Goal: Transaction & Acquisition: Purchase product/service

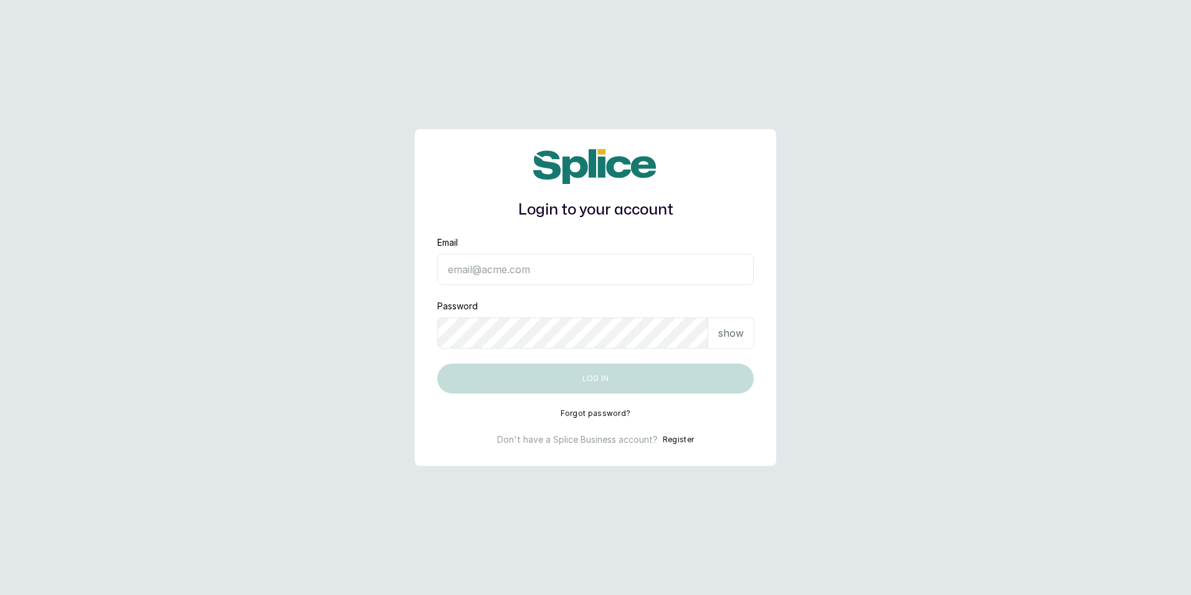
click at [517, 277] on input "Email" at bounding box center [595, 269] width 317 height 31
click at [515, 269] on input "Email" at bounding box center [595, 269] width 317 height 31
click at [590, 405] on div "Login to your account Email Password show Log in Forgot password? Don't have a …" at bounding box center [595, 297] width 361 height 337
click at [584, 259] on input "Email" at bounding box center [595, 269] width 317 height 31
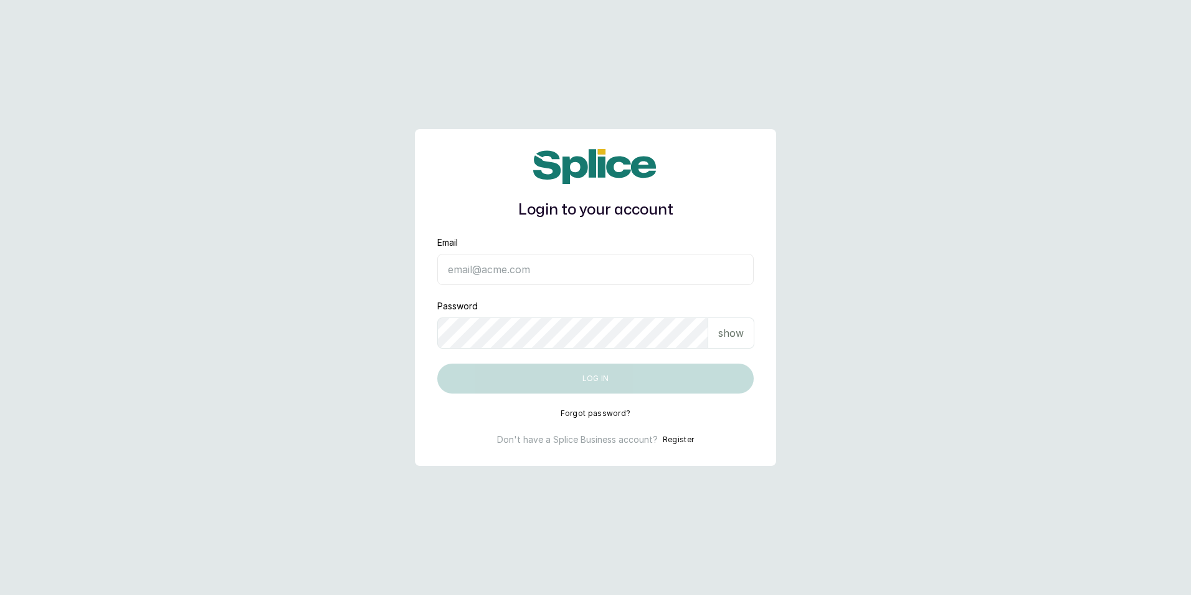
type input "b"
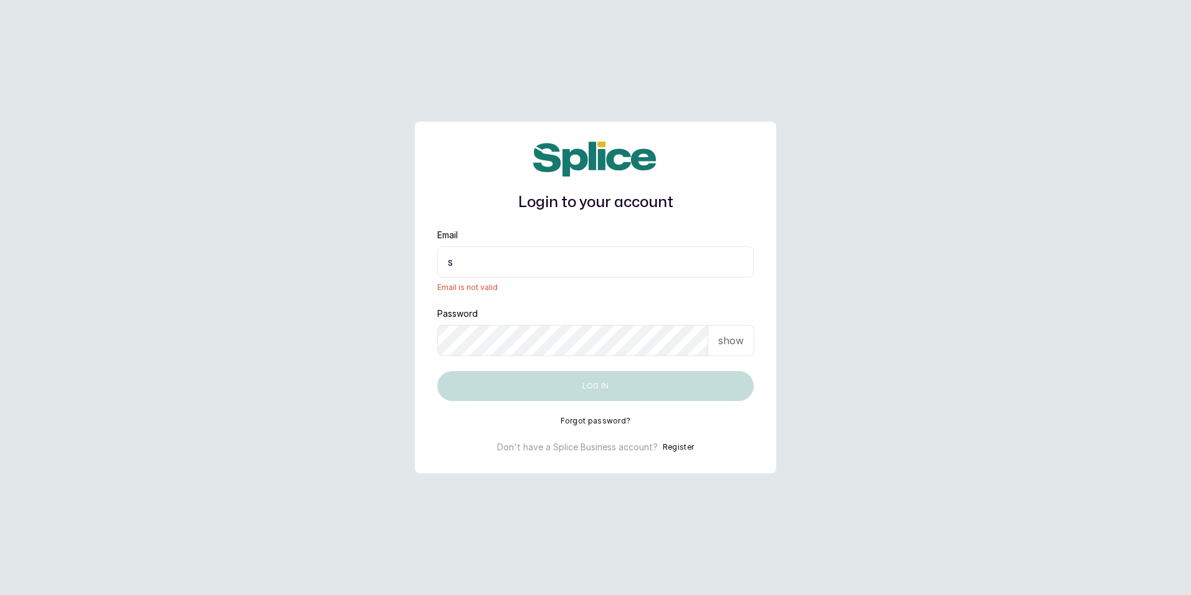
type input "sa"
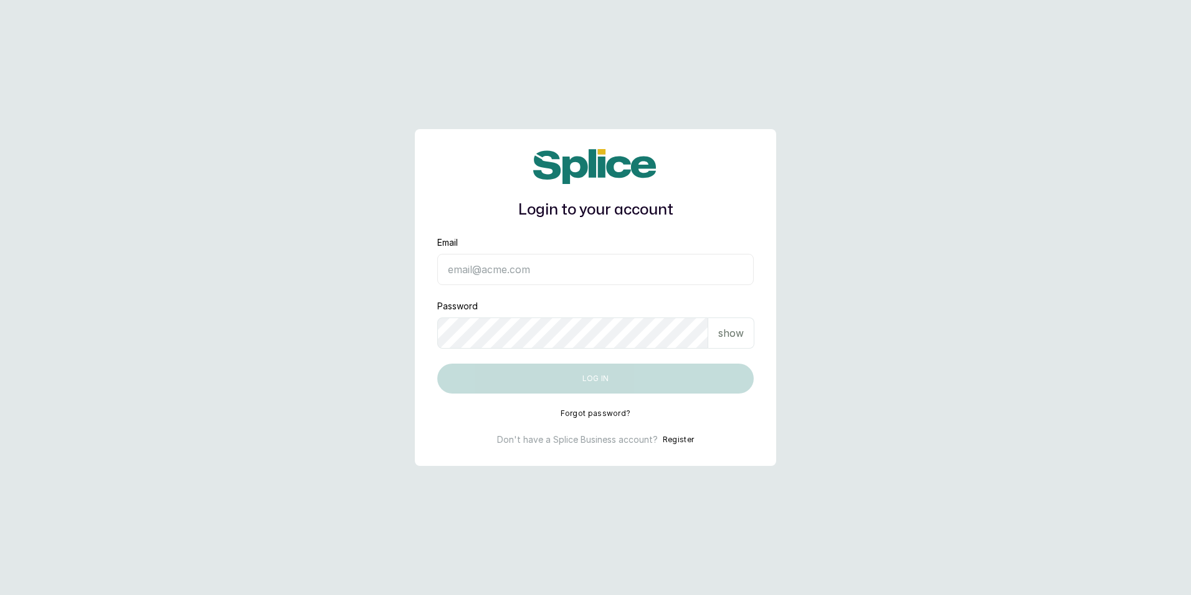
click at [502, 268] on input "Email" at bounding box center [595, 269] width 317 height 31
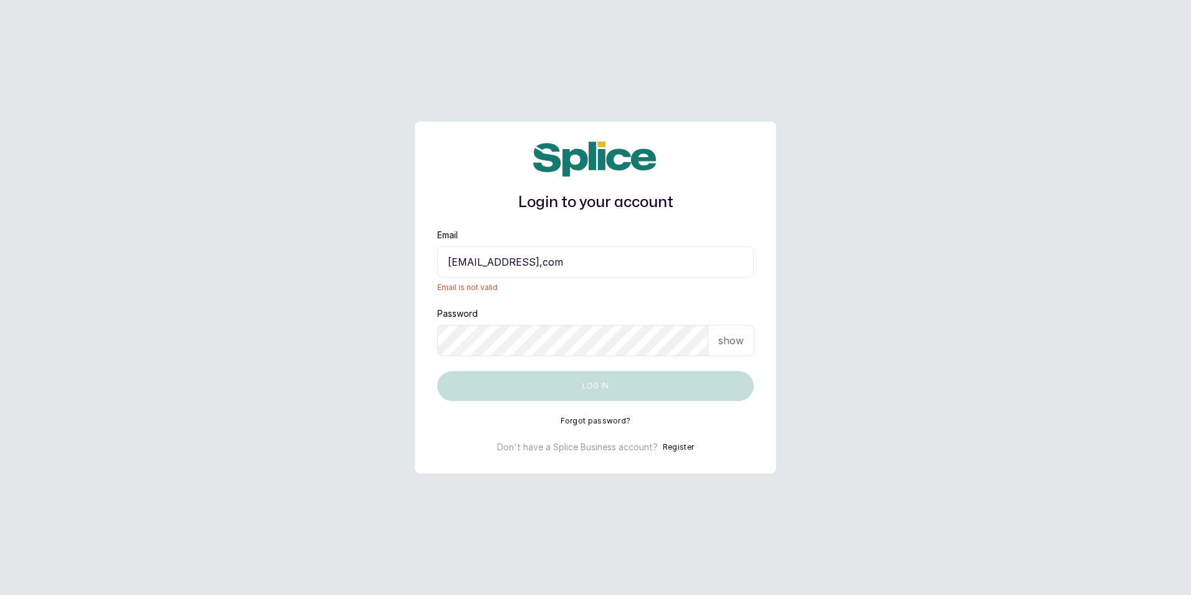
click at [567, 263] on input "sandraamanze012@gmail,com" at bounding box center [595, 261] width 317 height 31
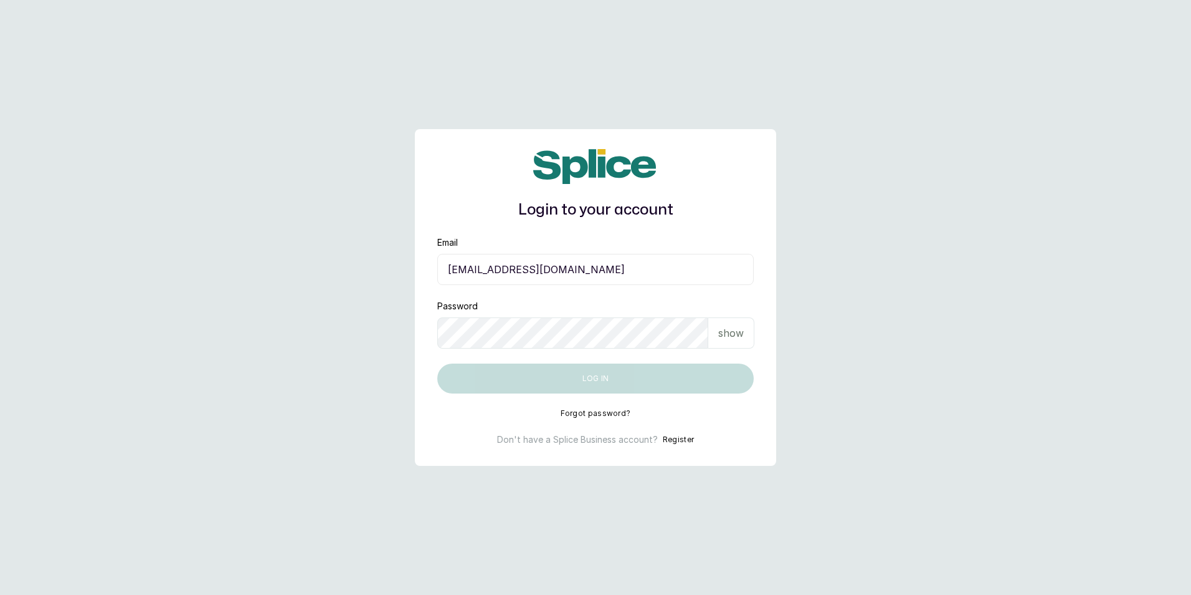
click at [722, 329] on p "show" at bounding box center [732, 332] width 26 height 15
click at [504, 251] on div "Email sandraamanze012@gmai.com" at bounding box center [595, 260] width 317 height 49
click at [489, 283] on input "sandraamanze012@gmai.com" at bounding box center [595, 269] width 317 height 31
click at [581, 308] on div "Password hide" at bounding box center [595, 324] width 317 height 49
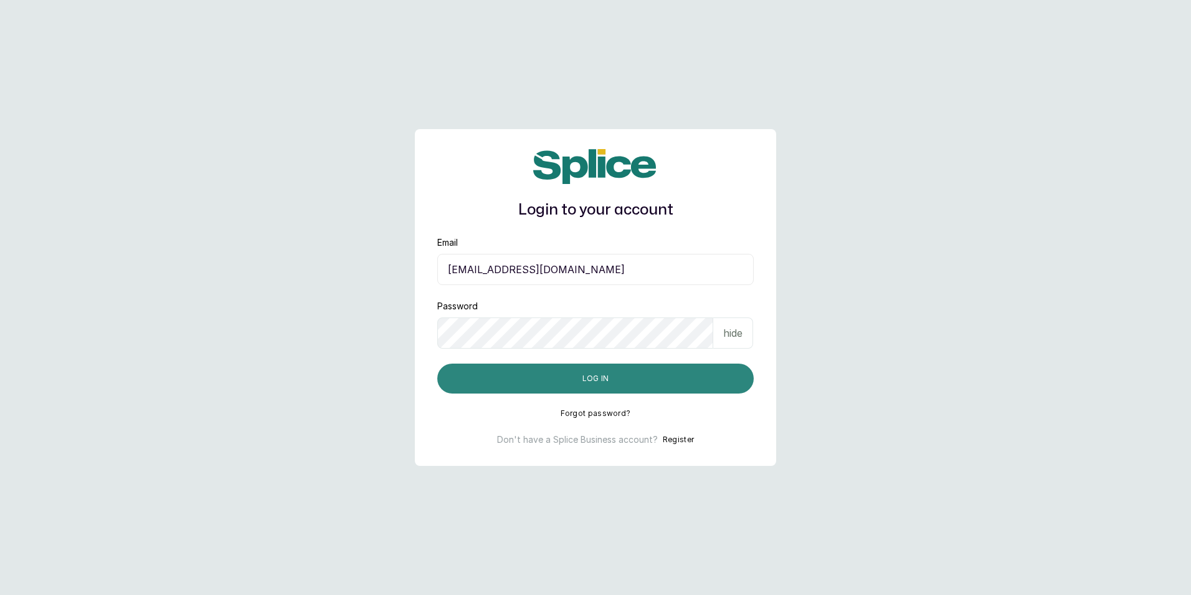
click at [549, 378] on button "Log in" at bounding box center [595, 378] width 317 height 30
click at [519, 364] on form "Email sandraamanze012@gmai.com Password hide Log in" at bounding box center [595, 314] width 317 height 157
click at [518, 371] on button "Log in" at bounding box center [595, 378] width 317 height 30
click at [610, 378] on button "Log in" at bounding box center [595, 378] width 317 height 30
drag, startPoint x: 610, startPoint y: 376, endPoint x: 589, endPoint y: 375, distance: 21.3
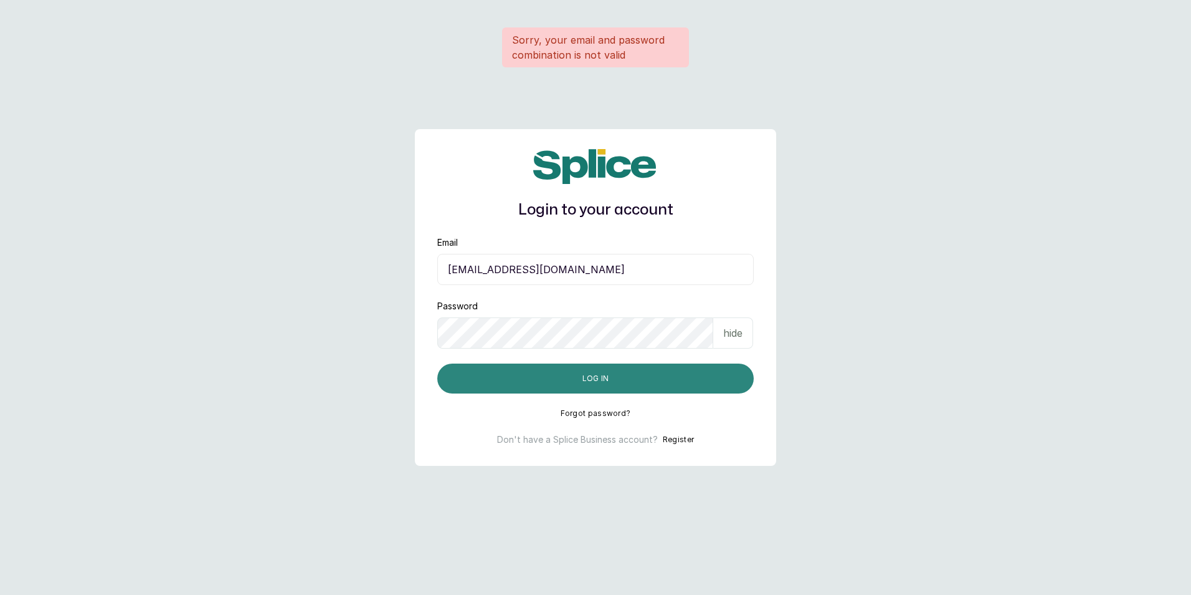
click at [589, 375] on button "Log in" at bounding box center [595, 378] width 317 height 30
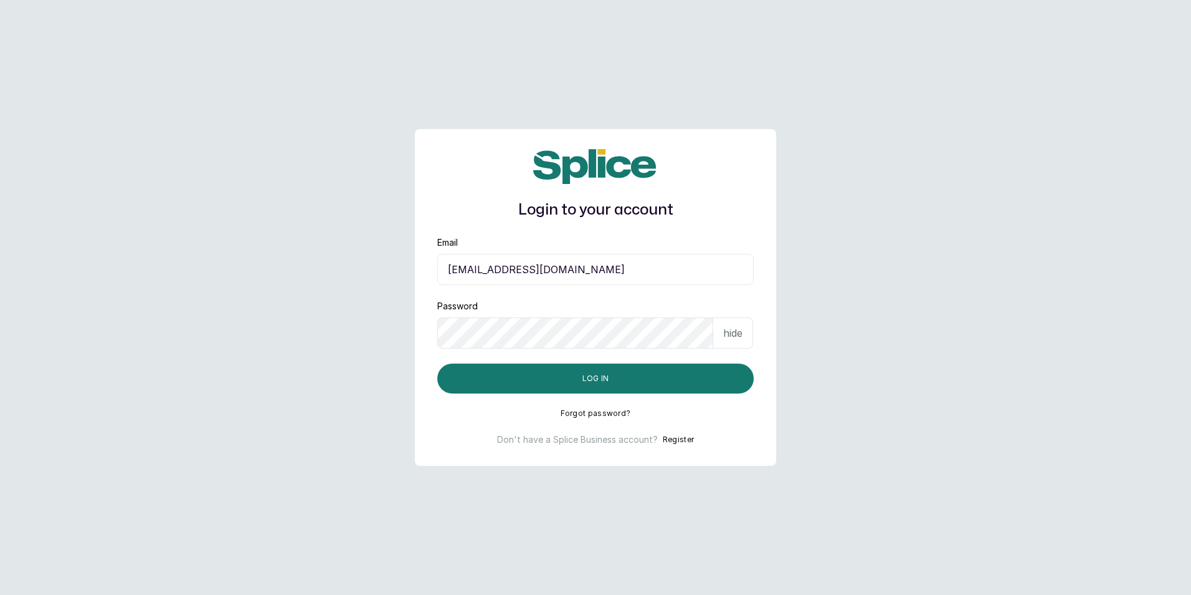
drag, startPoint x: 969, startPoint y: 277, endPoint x: 871, endPoint y: 219, distance: 113.7
click at [965, 279] on main "Login to your account Email sandraamanze012@gmai.com Password hide Log in Forgo…" at bounding box center [595, 297] width 1191 height 595
click at [566, 269] on input "sandraamanze012@gmai.com" at bounding box center [595, 269] width 317 height 31
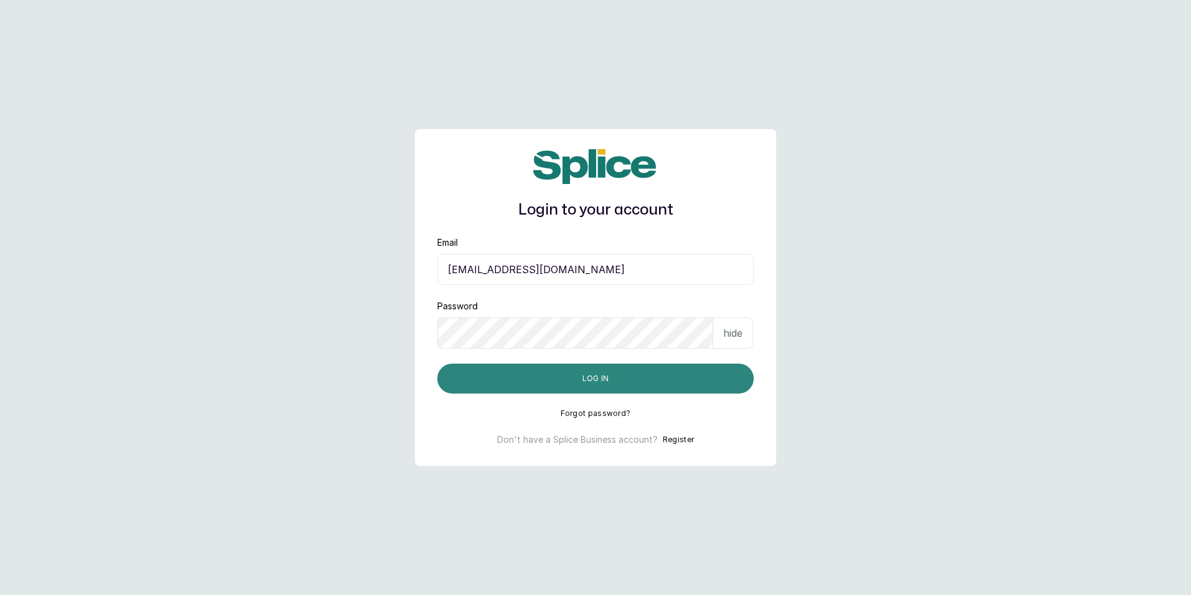
type input "sandraamanze012@gmail.com"
click at [516, 388] on button "Log in" at bounding box center [595, 378] width 317 height 30
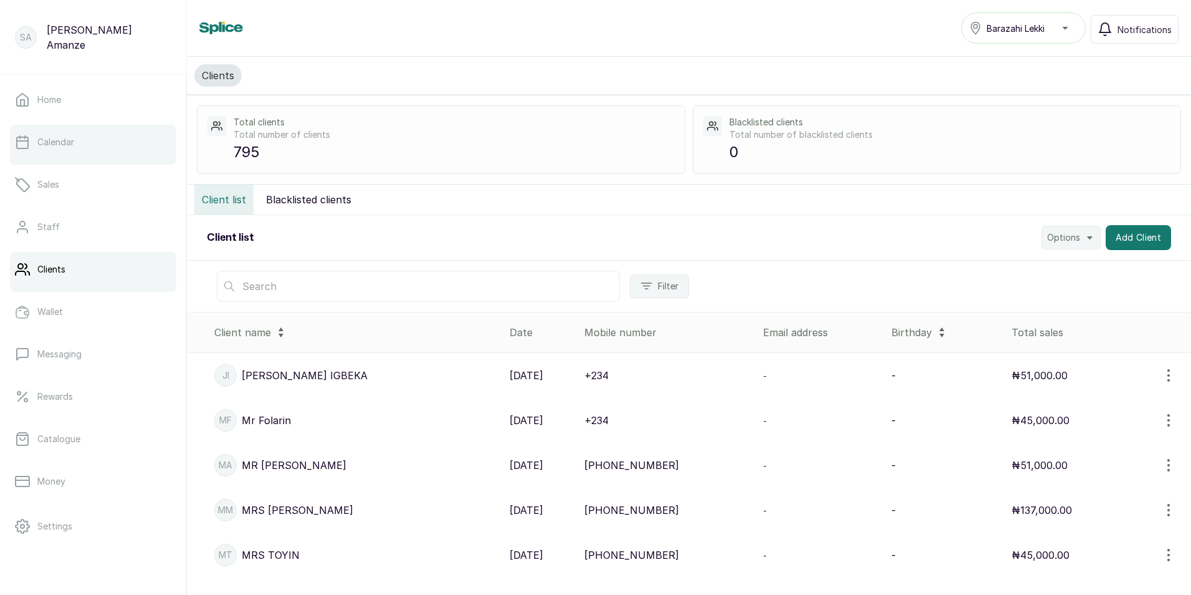
click at [89, 133] on link "Calendar" at bounding box center [93, 142] width 166 height 35
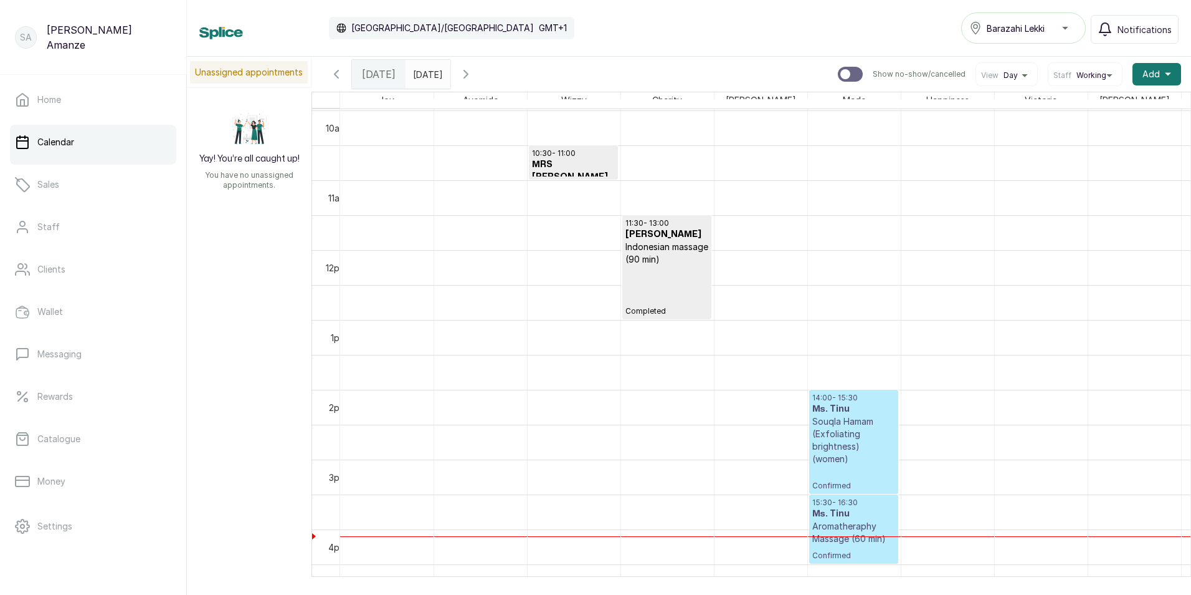
scroll to position [731, 0]
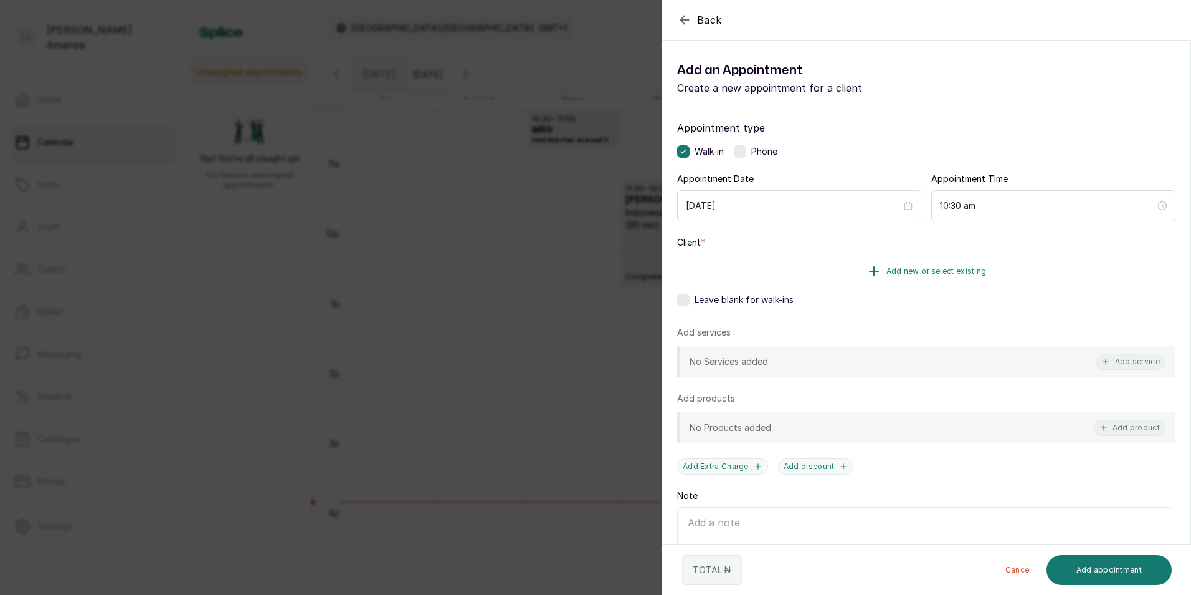
click at [853, 278] on button "Add new or select existing" at bounding box center [926, 271] width 499 height 35
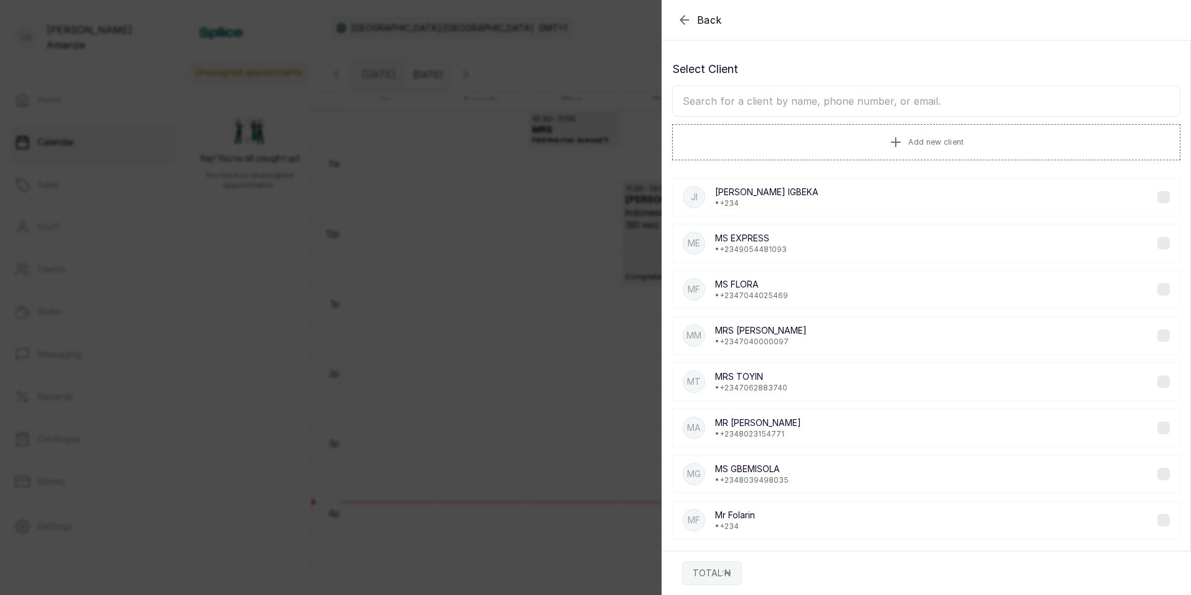
click at [829, 108] on input "text" at bounding box center [926, 100] width 509 height 31
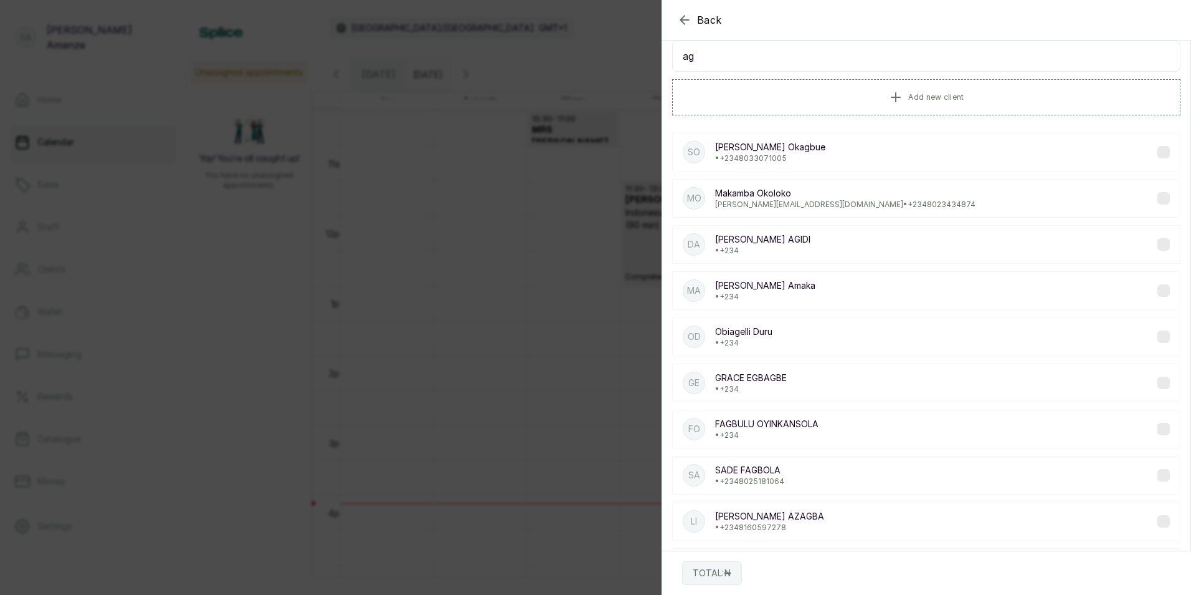
scroll to position [0, 0]
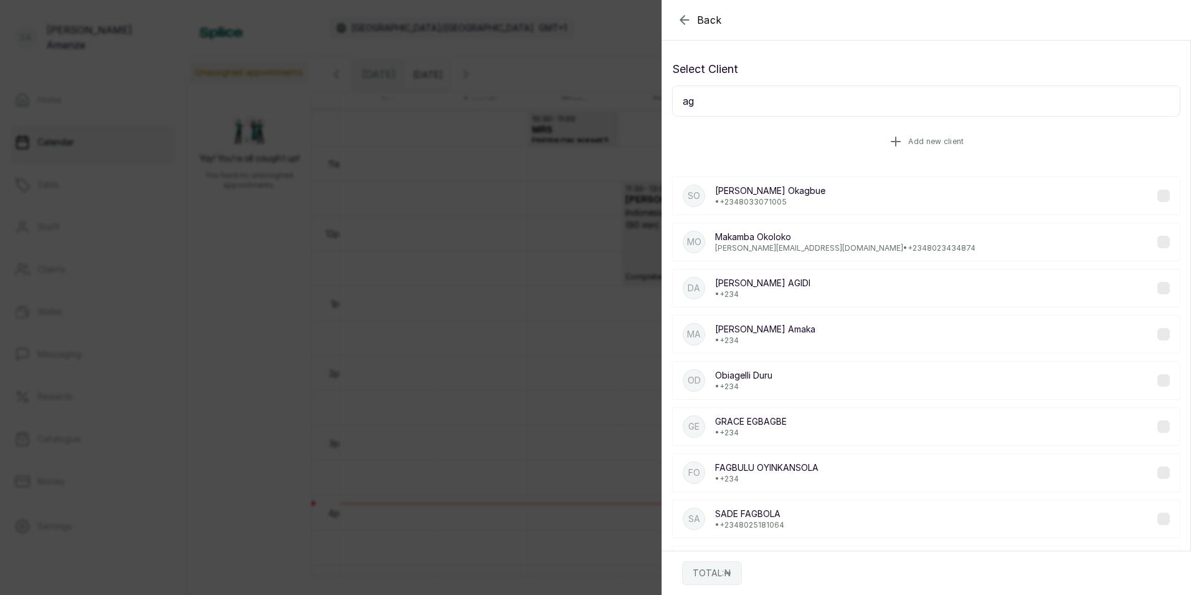
type input "ag"
click at [868, 137] on button "Add new client" at bounding box center [926, 141] width 509 height 35
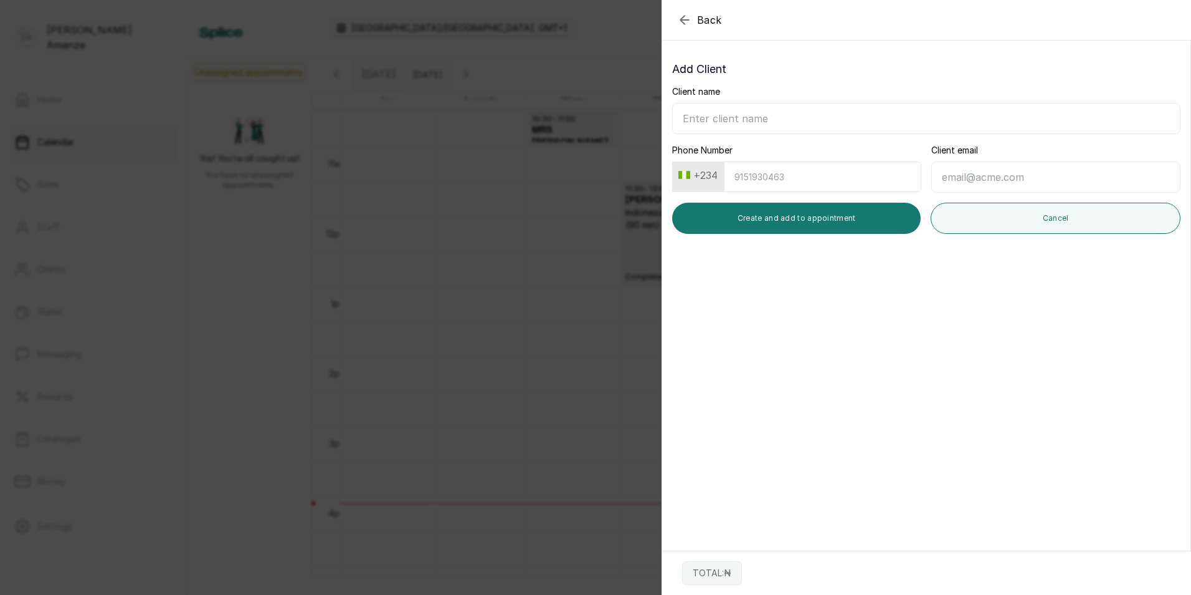
click at [794, 125] on input "Client name" at bounding box center [926, 118] width 509 height 31
click at [706, 121] on input "Mrs Aghahowa" at bounding box center [926, 118] width 509 height 31
type input "Mrs Ijeuru Aghahowa"
click at [748, 179] on input "Phone Number" at bounding box center [823, 176] width 198 height 31
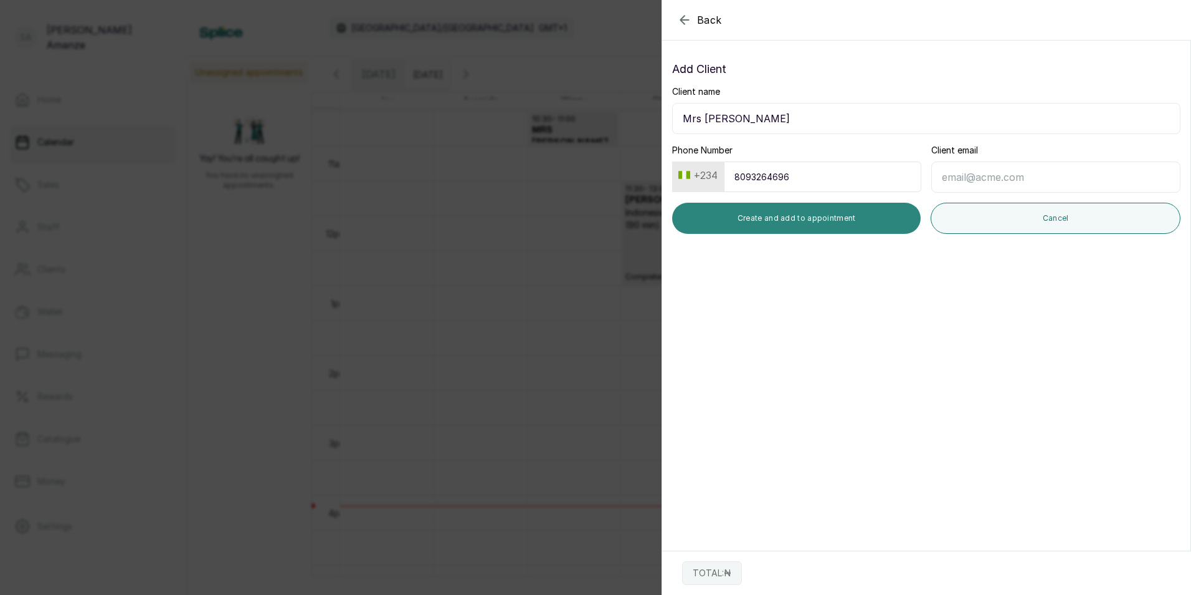
type input "8093264696"
click at [753, 222] on button "Create and add to appointment" at bounding box center [796, 218] width 249 height 31
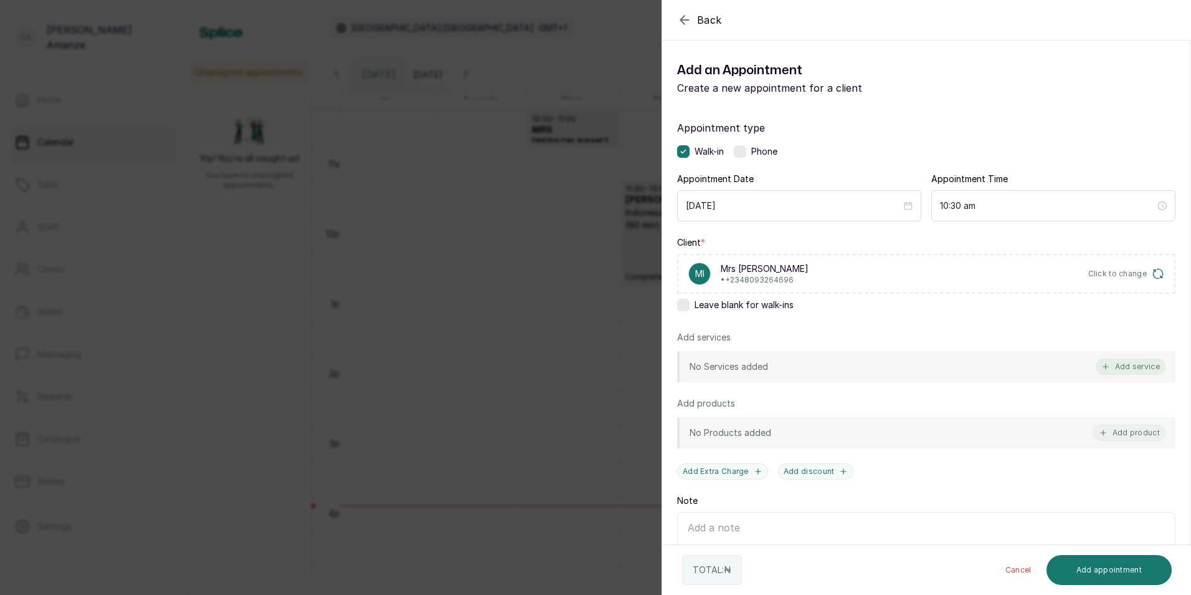
drag, startPoint x: 1114, startPoint y: 360, endPoint x: 1115, endPoint y: 366, distance: 6.4
click at [1115, 366] on button "Add service" at bounding box center [1131, 366] width 70 height 16
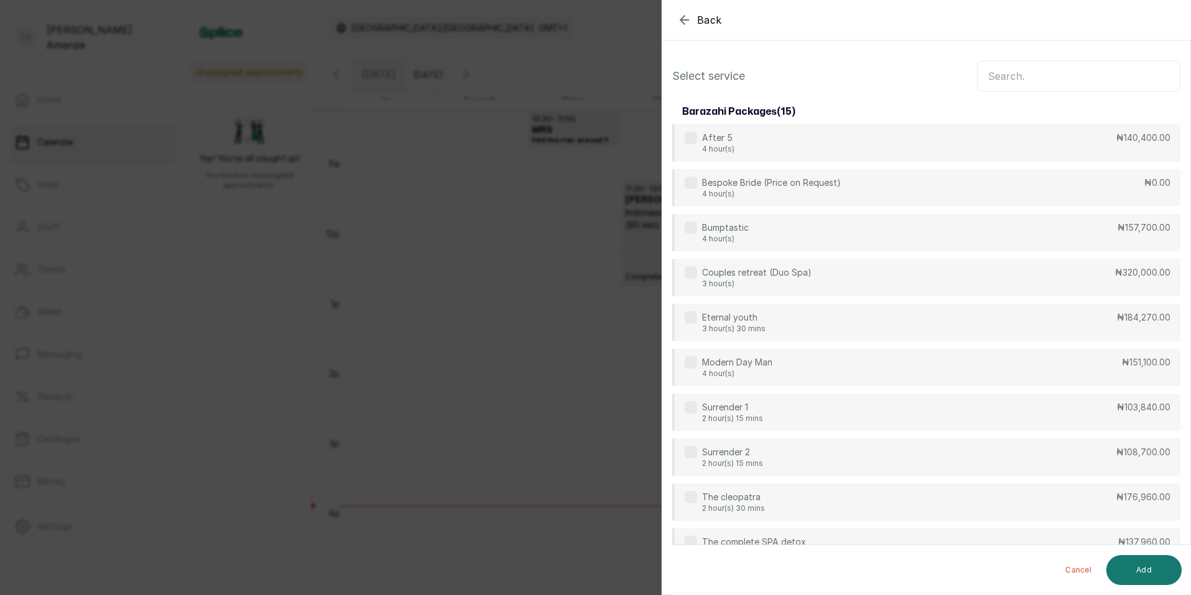
click at [1009, 72] on input "text" at bounding box center [1079, 75] width 203 height 31
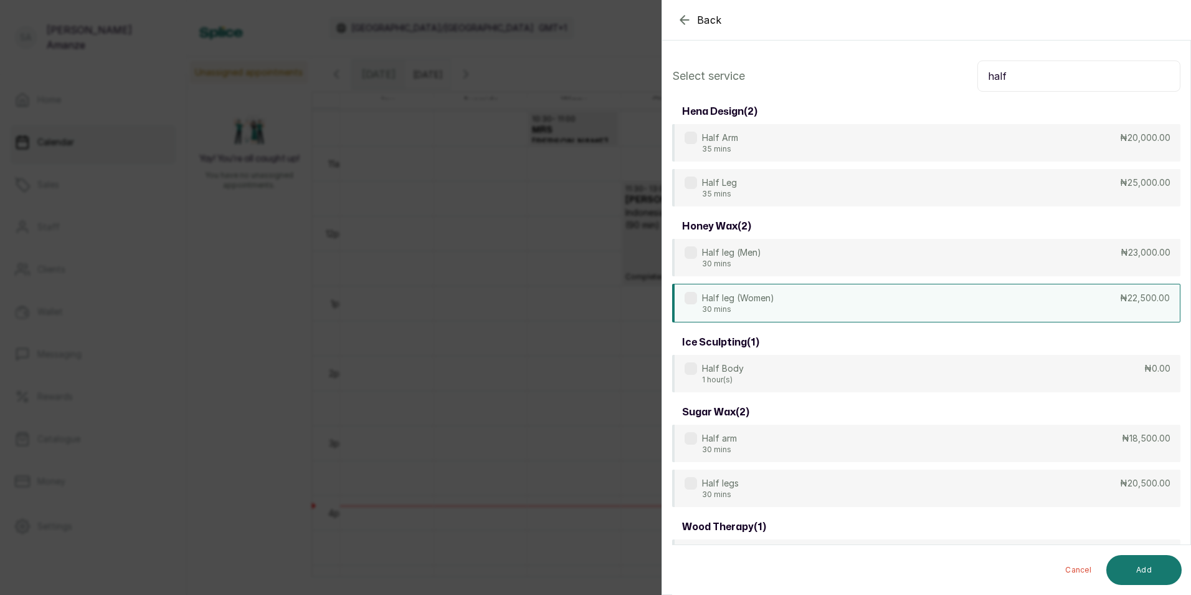
click at [792, 291] on div "Half leg (Women) 30 mins ₦22,500.00" at bounding box center [926, 303] width 509 height 39
drag, startPoint x: 1016, startPoint y: 82, endPoint x: 896, endPoint y: 91, distance: 120.6
click at [896, 91] on div "Select service half" at bounding box center [926, 75] width 509 height 31
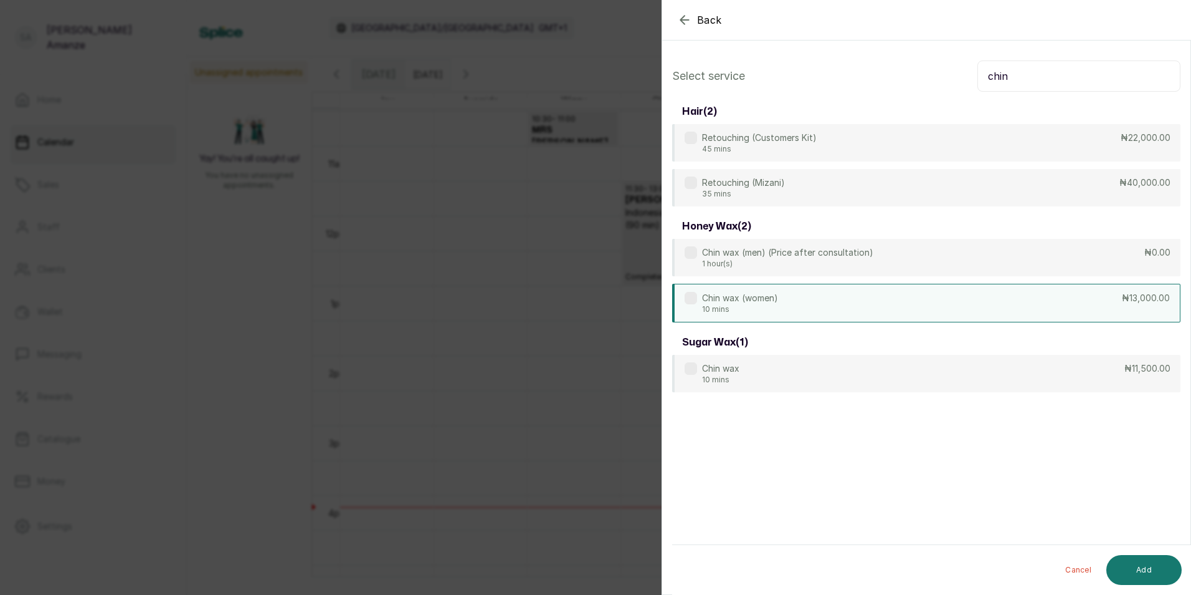
click at [832, 300] on div "Chin wax (women) 10 mins ₦13,000.00" at bounding box center [926, 303] width 509 height 39
drag, startPoint x: 1033, startPoint y: 89, endPoint x: 911, endPoint y: 79, distance: 122.0
click at [911, 79] on div "Select service chin" at bounding box center [926, 75] width 509 height 31
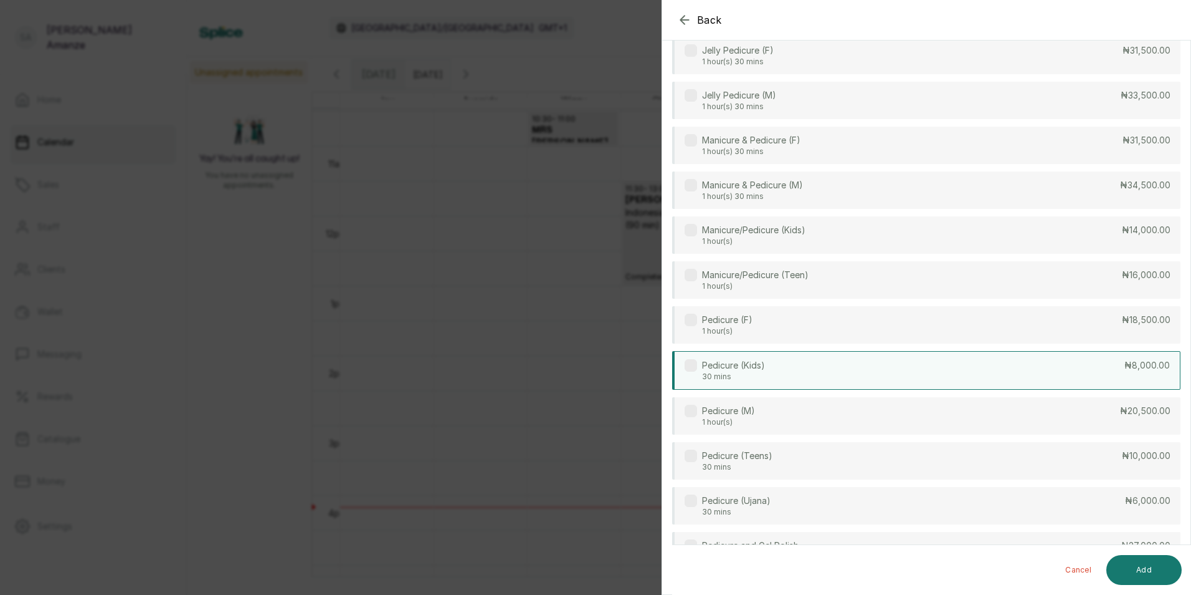
scroll to position [249, 0]
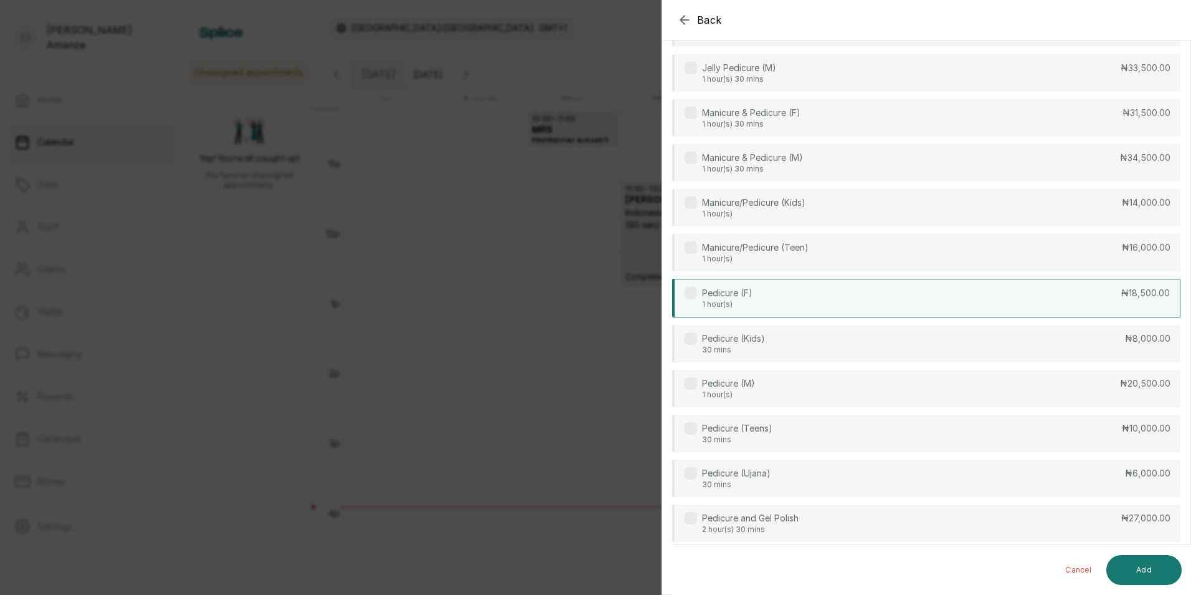
click at [780, 283] on div "Pedicure (F) 1 hour(s) ₦18,500.00" at bounding box center [926, 298] width 509 height 39
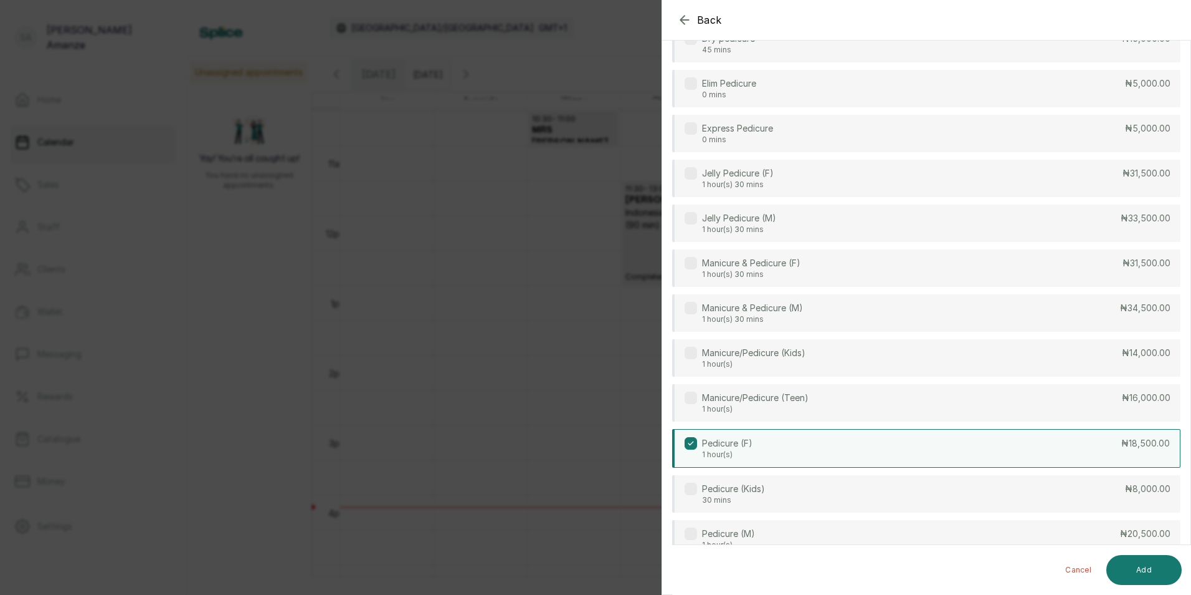
scroll to position [0, 0]
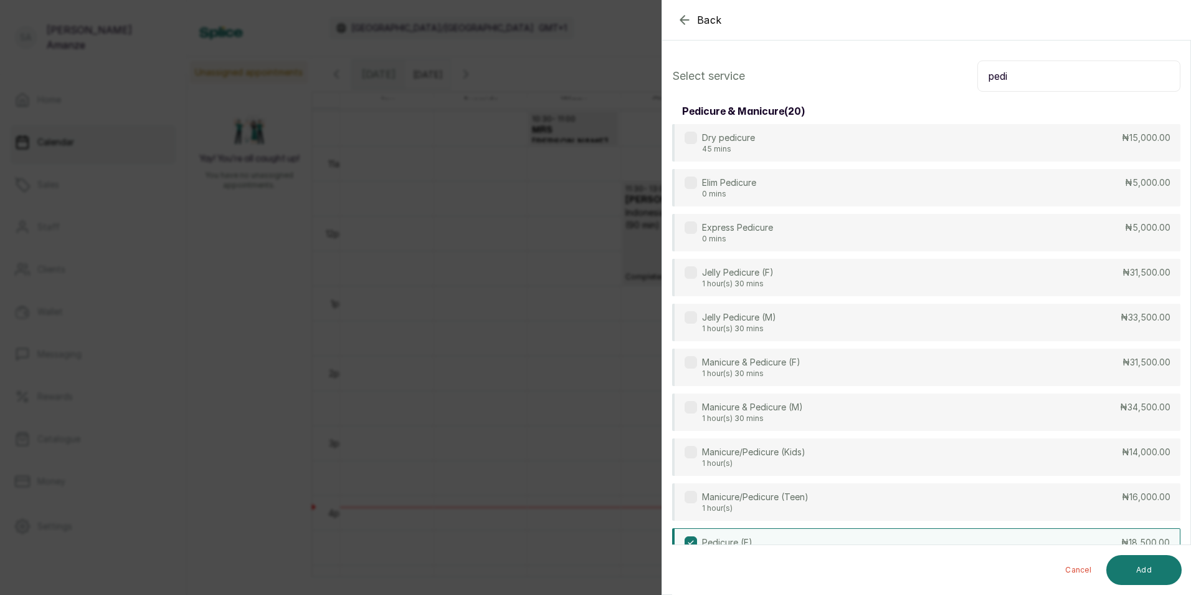
drag, startPoint x: 1039, startPoint y: 71, endPoint x: 921, endPoint y: 70, distance: 118.4
click at [921, 70] on div "Select service pedi" at bounding box center [926, 75] width 509 height 31
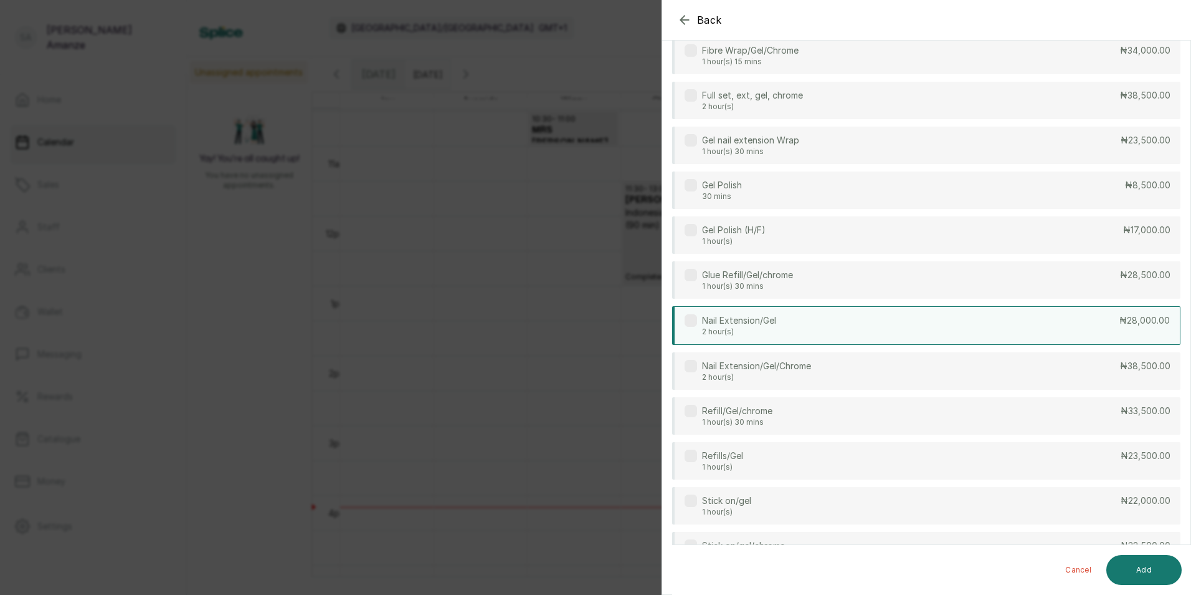
scroll to position [310, 0]
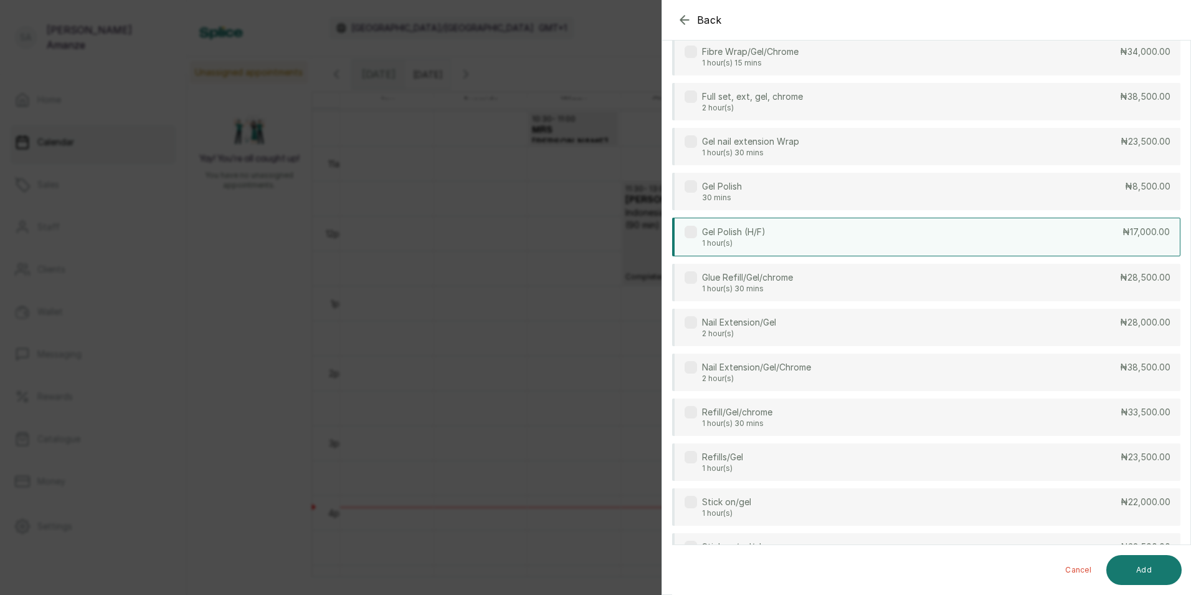
click at [790, 224] on div "Gel Polish (H/F) 1 hour(s) ₦17,000.00" at bounding box center [926, 236] width 509 height 39
click at [776, 237] on div "Gel Polish (H/F) 1 hour(s) ₦17,000.00" at bounding box center [926, 236] width 509 height 39
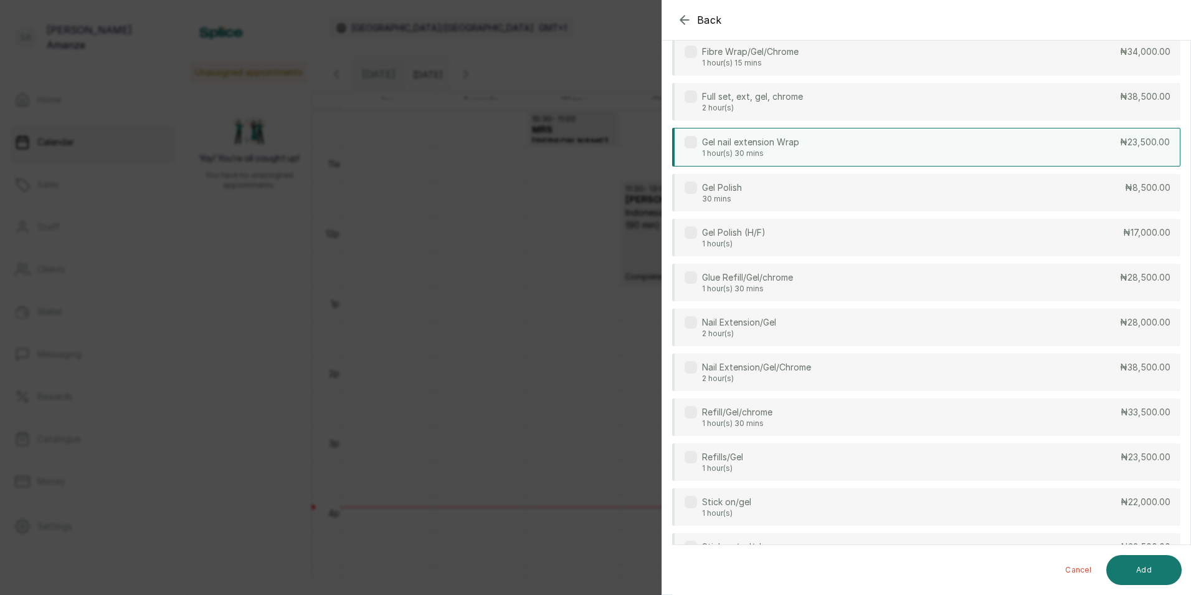
click at [704, 165] on div "Gel nail extension Wrap 1 hour(s) 30 mins ₦23,500.00" at bounding box center [926, 147] width 509 height 39
drag, startPoint x: 704, startPoint y: 165, endPoint x: 687, endPoint y: 145, distance: 26.5
click at [687, 145] on label at bounding box center [691, 142] width 12 height 12
click at [702, 183] on div "Gel Polish 30 mins" at bounding box center [713, 192] width 57 height 22
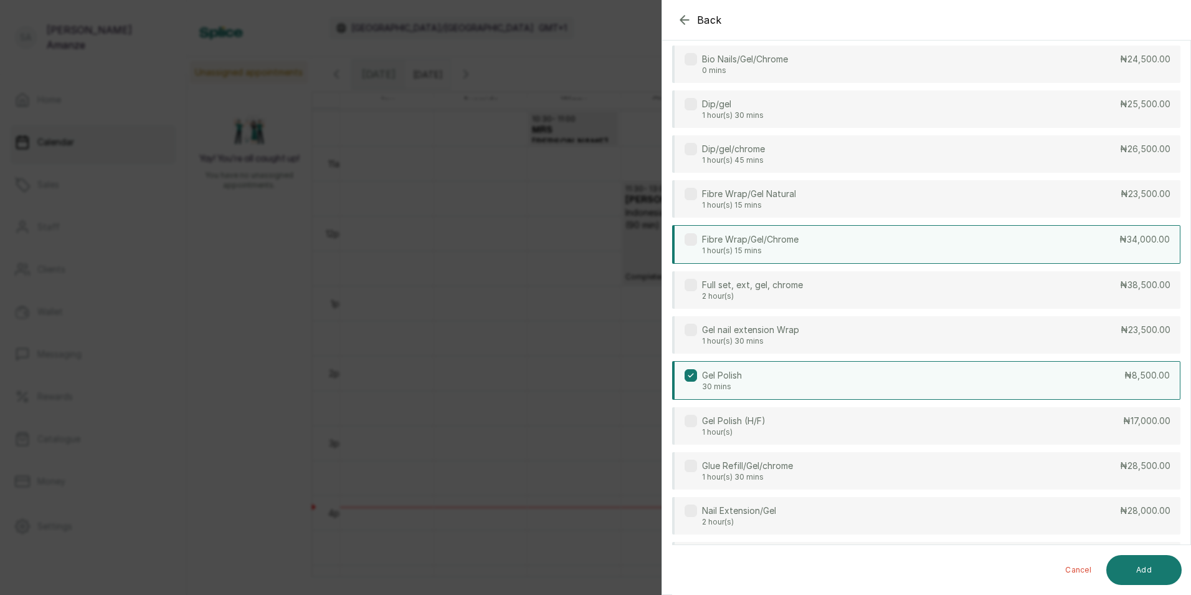
scroll to position [0, 0]
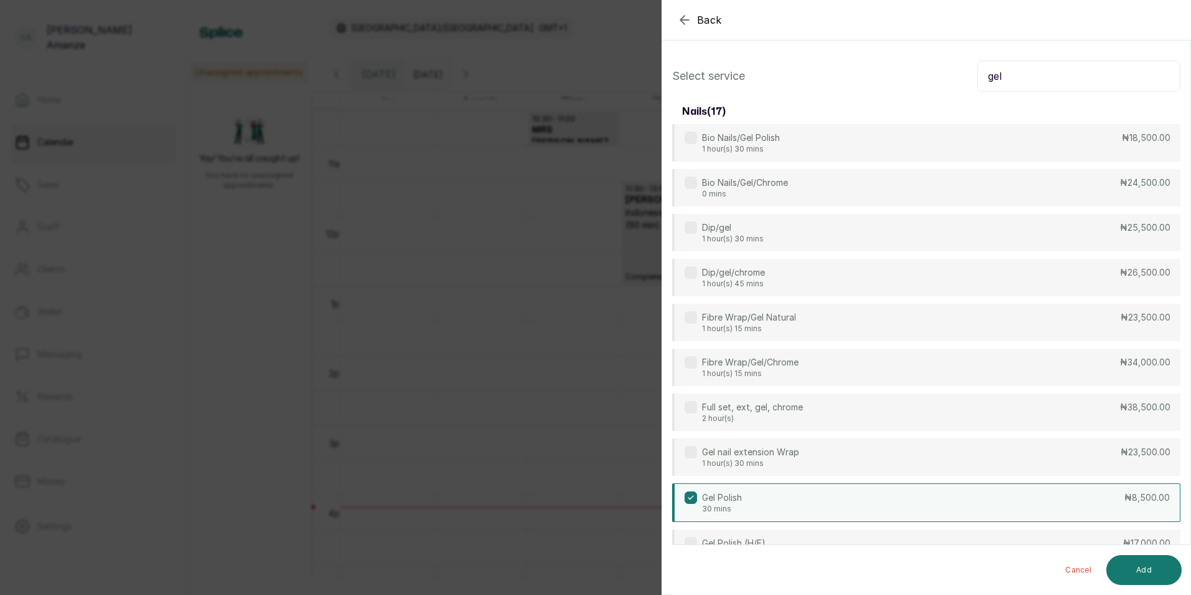
drag, startPoint x: 1012, startPoint y: 62, endPoint x: 925, endPoint y: 79, distance: 88.9
click at [925, 79] on div "Select service gel" at bounding box center [926, 75] width 509 height 31
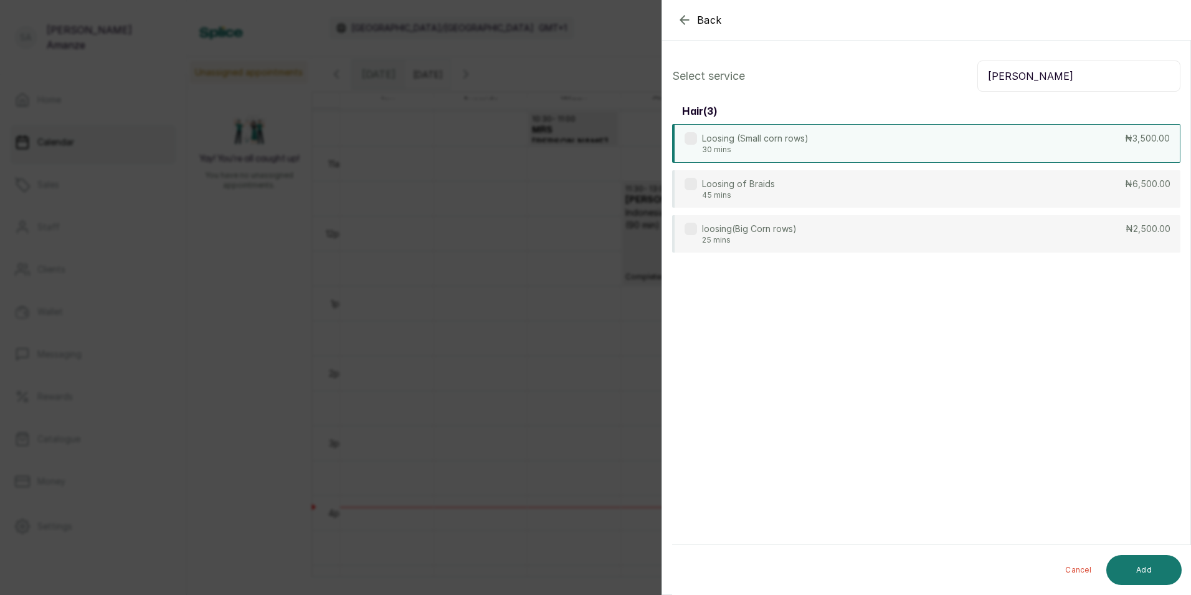
click at [1008, 159] on div "Loosing (Small corn rows) 30 mins ₦3,500.00" at bounding box center [926, 143] width 509 height 39
drag, startPoint x: 1059, startPoint y: 83, endPoint x: 905, endPoint y: 93, distance: 154.2
click at [905, 93] on div "Select service loos hair ( 3 ) Loosing (Small corn rows) 30 mins ₦3,500.00 Loos…" at bounding box center [926, 156] width 528 height 212
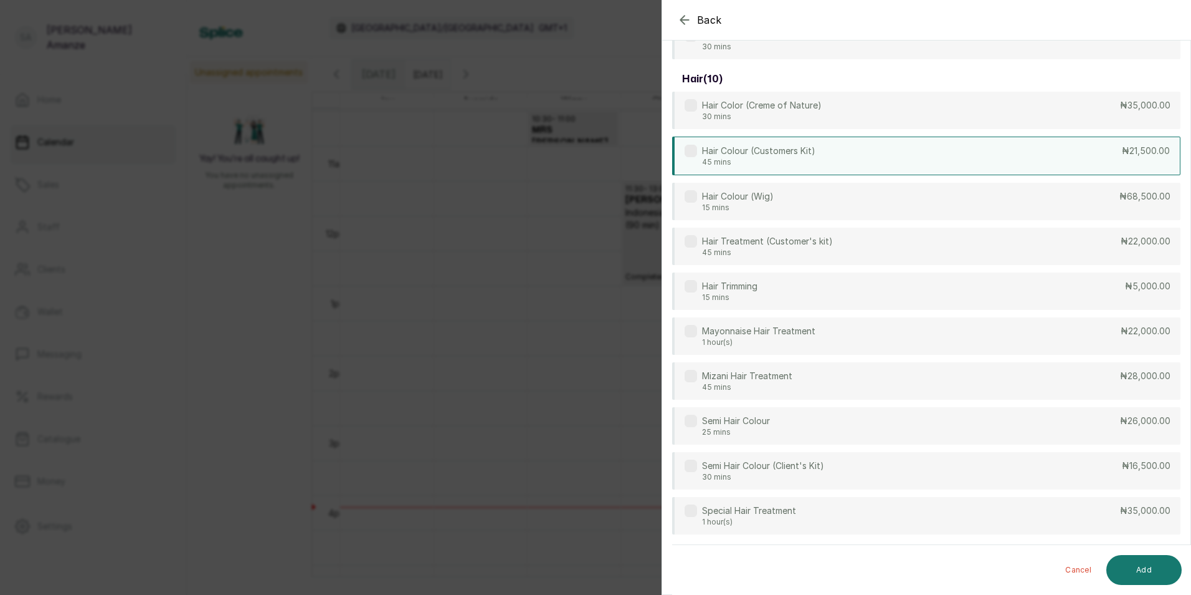
scroll to position [237, 0]
click at [839, 161] on div "Hair Colour (Customers Kit) 45 mins ₦21,500.00" at bounding box center [926, 155] width 509 height 39
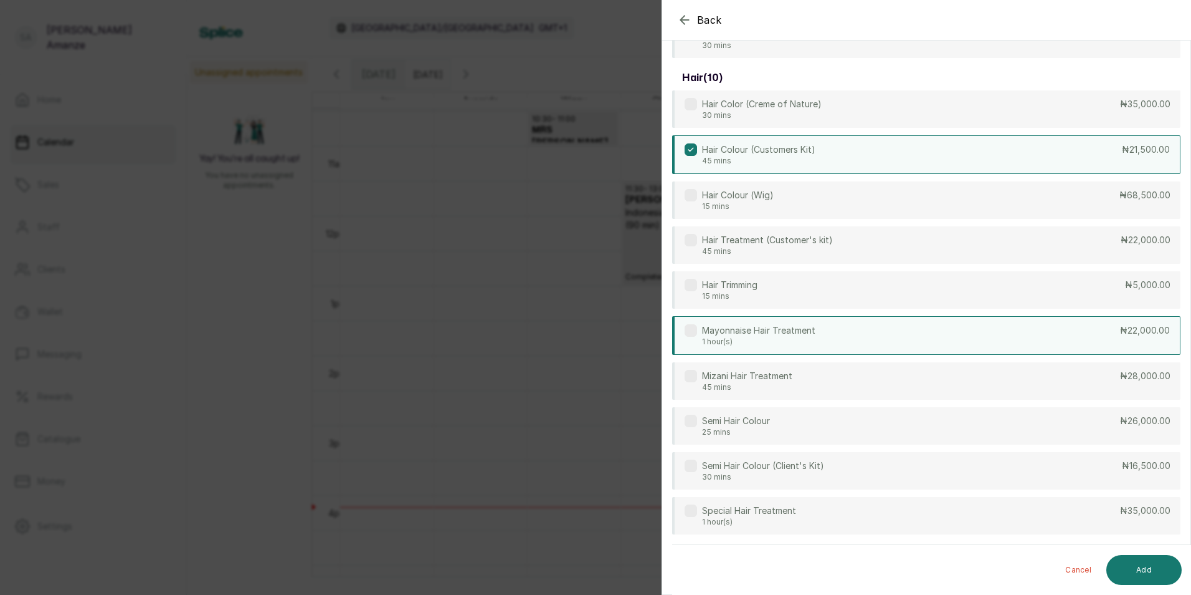
scroll to position [238, 0]
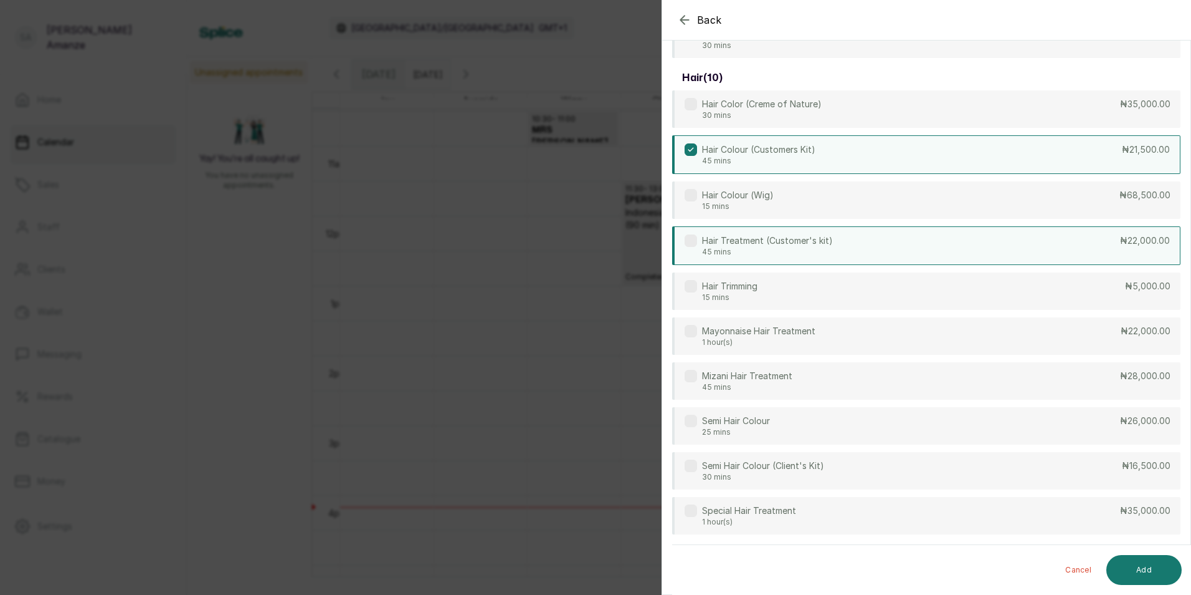
click at [818, 247] on p "45 mins" at bounding box center [767, 252] width 131 height 10
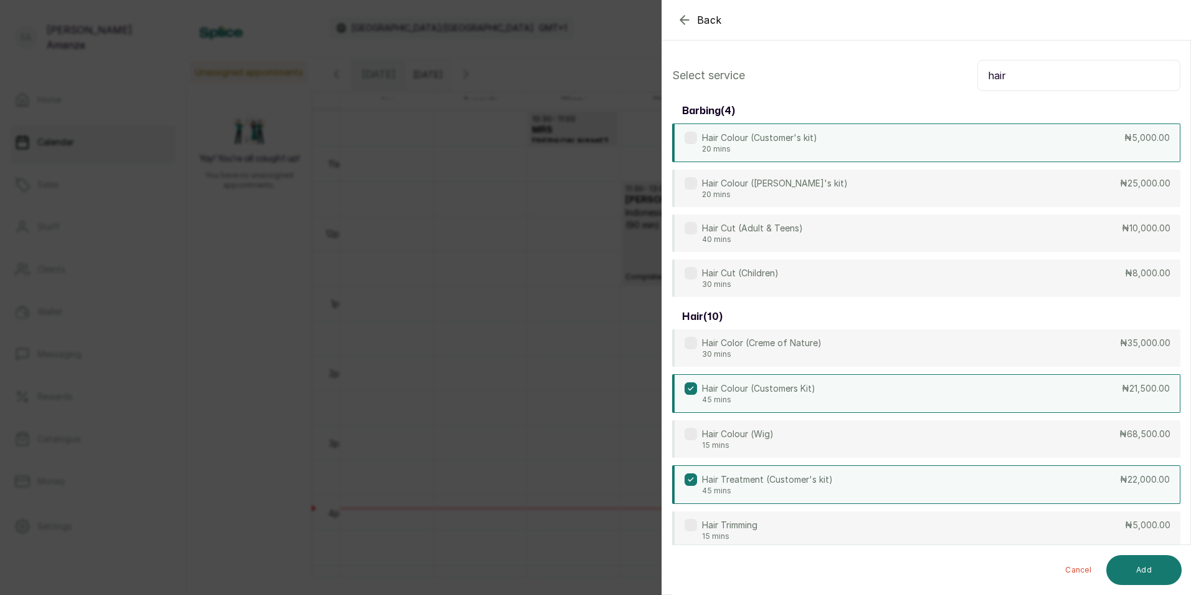
scroll to position [0, 0]
drag, startPoint x: 1046, startPoint y: 75, endPoint x: 744, endPoint y: 88, distance: 301.9
click at [744, 88] on div "Select service hair" at bounding box center [926, 75] width 509 height 31
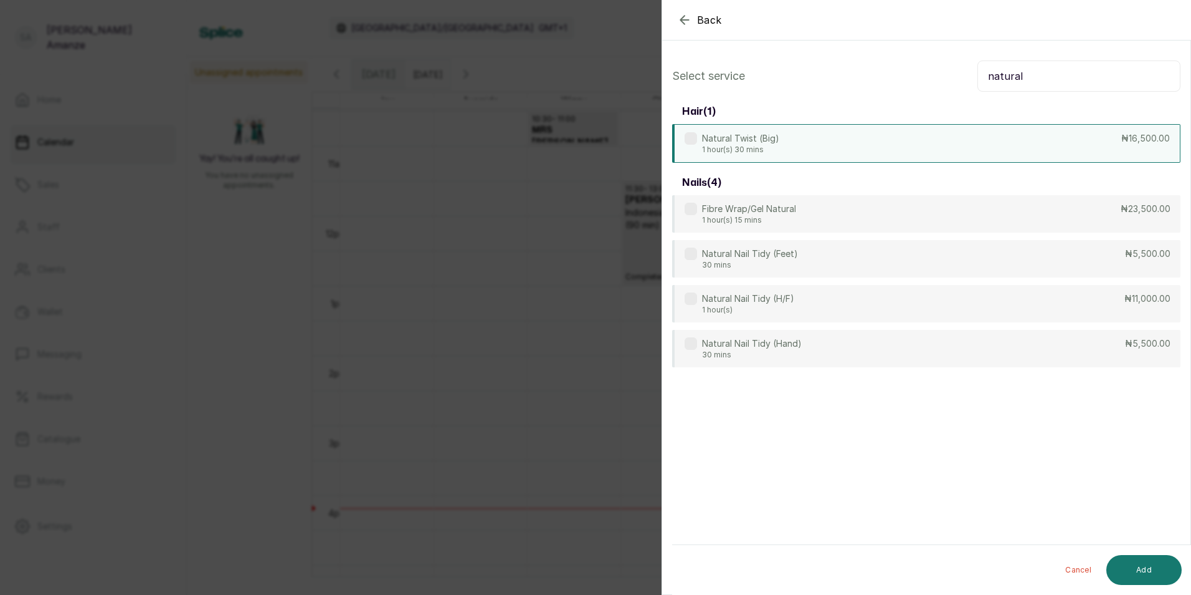
type input "natural"
click at [781, 136] on div "Natural Twist (Big) 1 hour(s) 30 mins ₦16,500.00" at bounding box center [926, 143] width 509 height 39
click at [1151, 560] on button "Add" at bounding box center [1144, 570] width 75 height 30
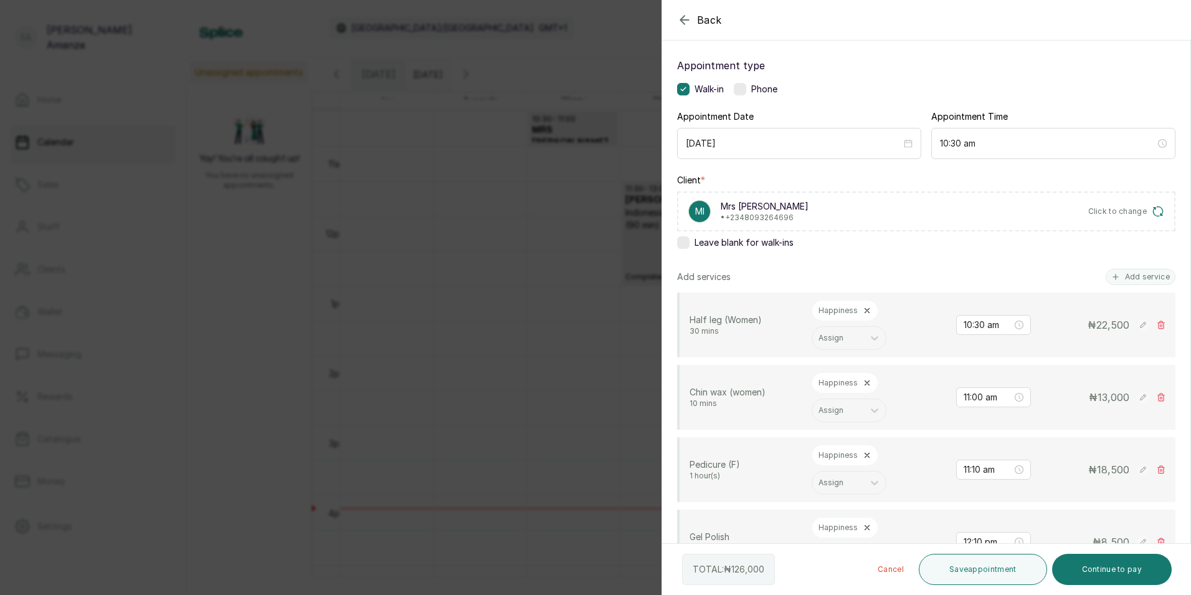
scroll to position [125, 0]
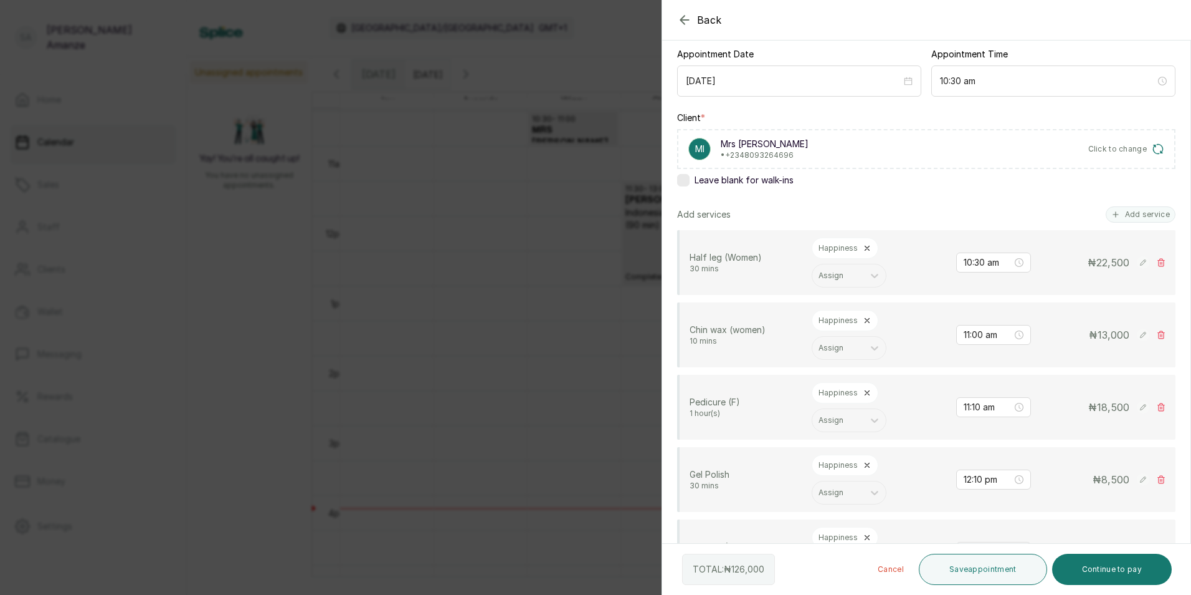
click at [867, 393] on icon at bounding box center [867, 392] width 9 height 9
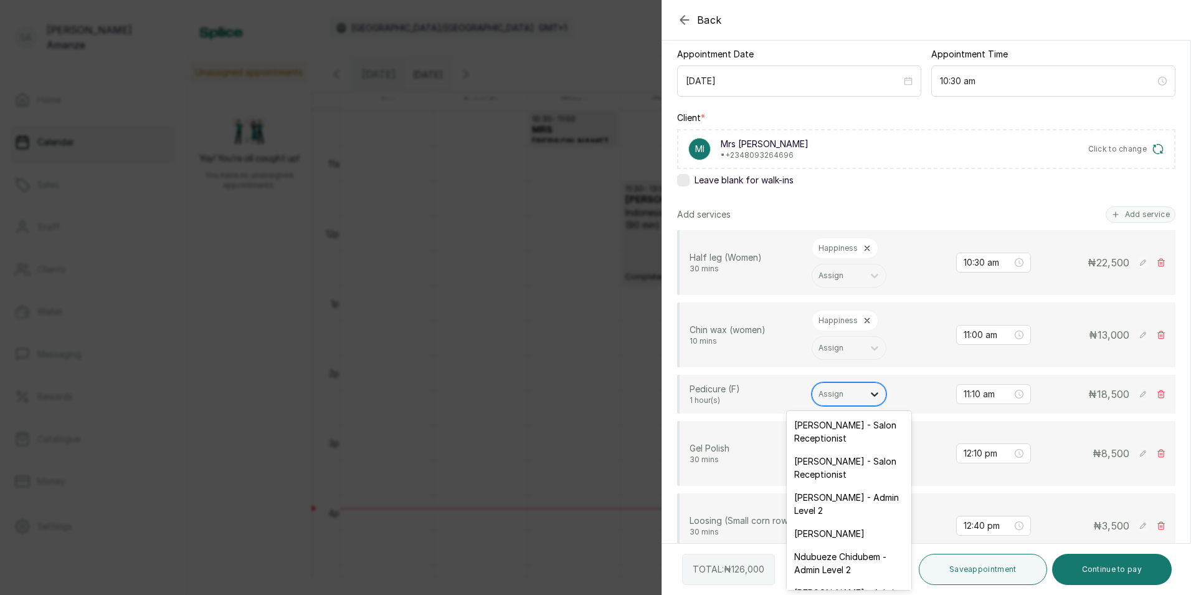
click at [869, 401] on div at bounding box center [875, 394] width 22 height 22
type input "wi"
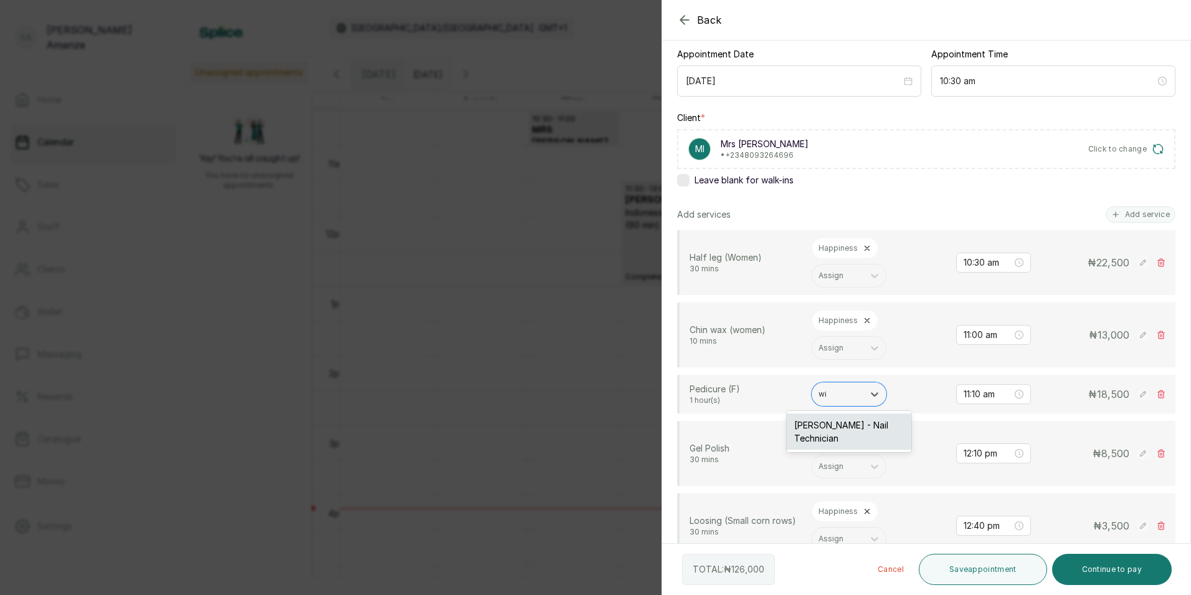
click at [831, 429] on div "Wizzy Effiong - Nail Technician" at bounding box center [849, 431] width 125 height 36
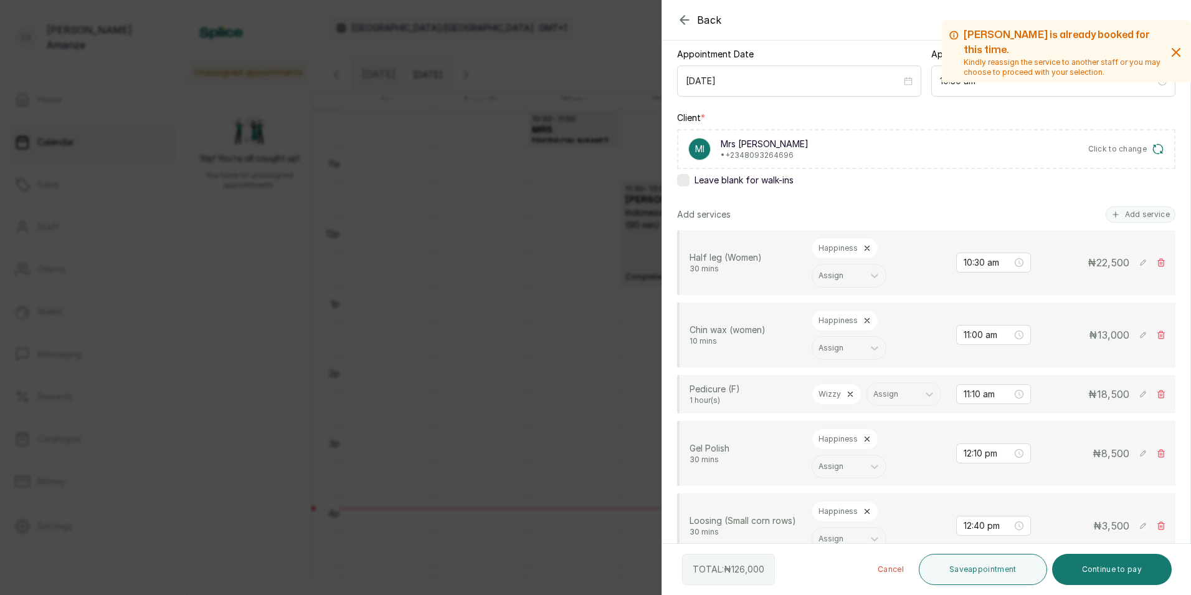
drag, startPoint x: 879, startPoint y: 461, endPoint x: 875, endPoint y: 466, distance: 6.6
click at [879, 464] on div "Happiness Assign" at bounding box center [879, 453] width 135 height 50
click at [864, 443] on icon at bounding box center [867, 438] width 9 height 9
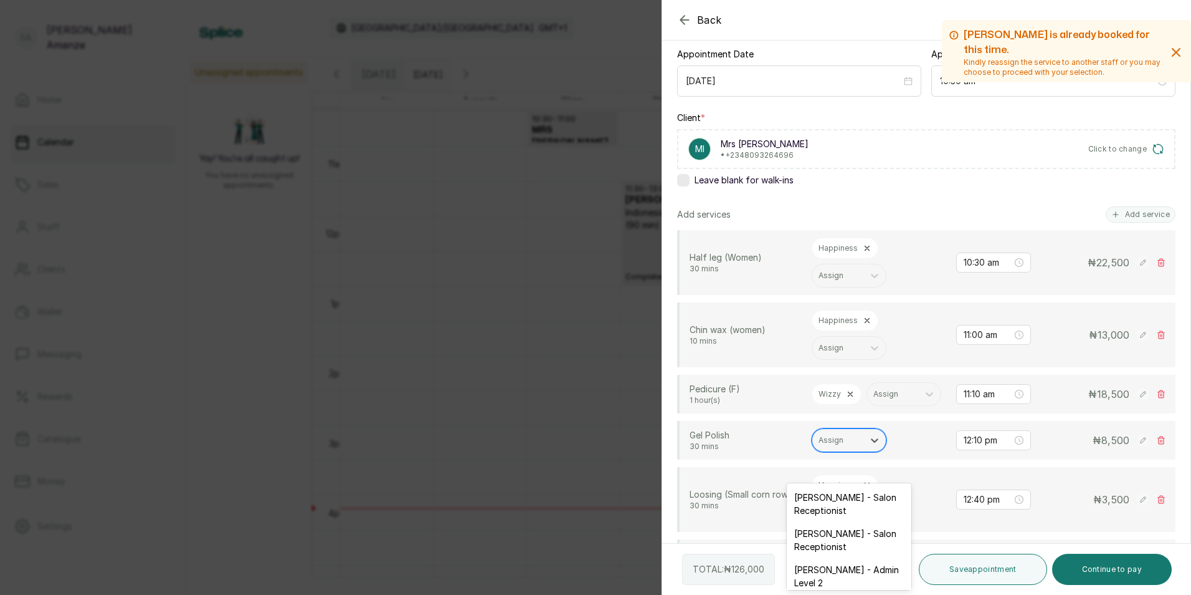
click at [845, 446] on div at bounding box center [838, 439] width 39 height 11
type input "wizz"
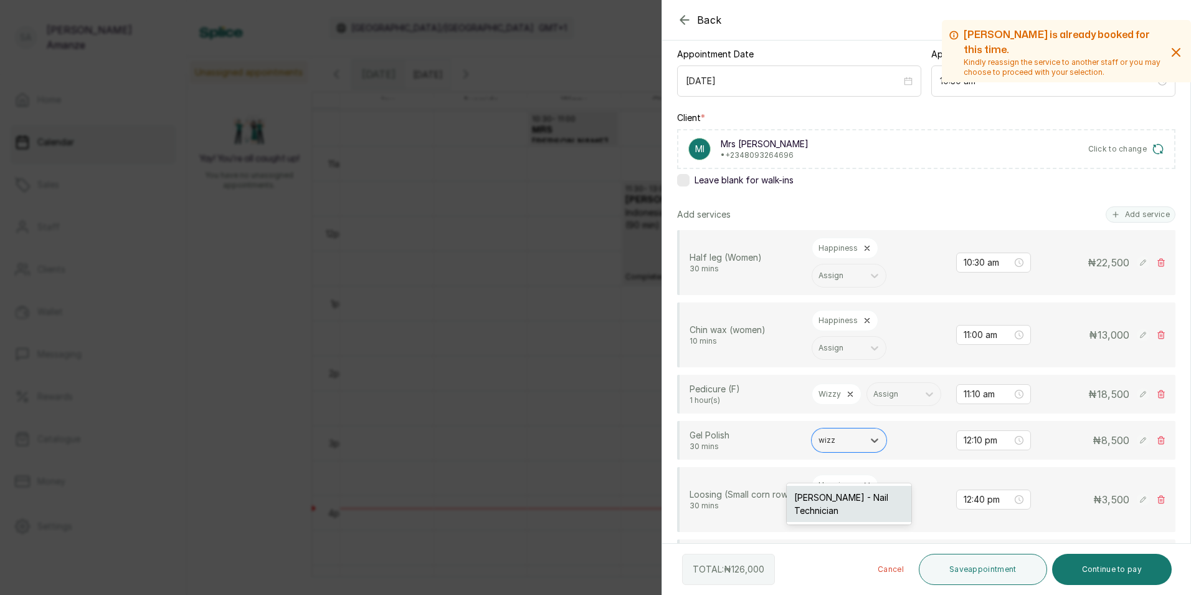
click at [853, 490] on div "Wizzy Effiong - Nail Technician" at bounding box center [849, 503] width 125 height 36
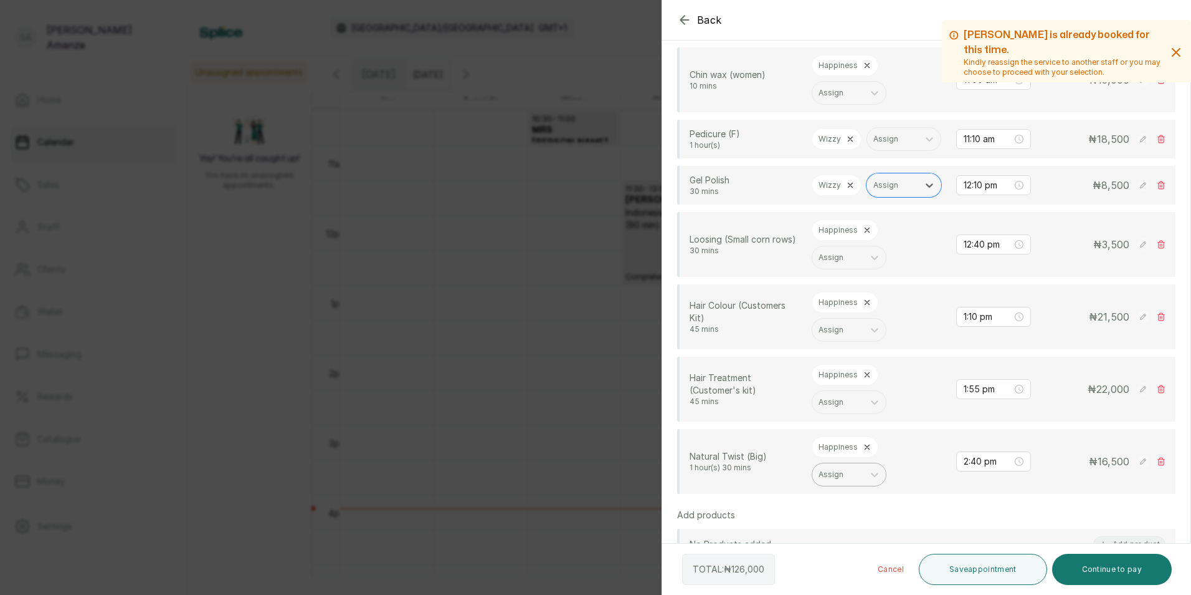
scroll to position [436, 0]
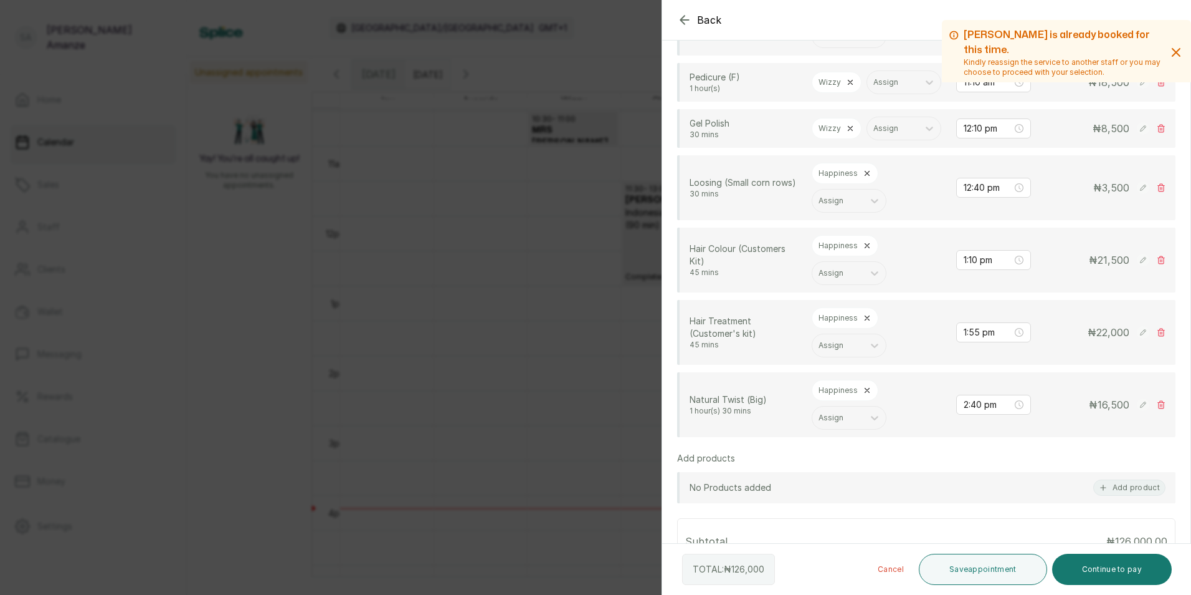
click at [869, 178] on icon at bounding box center [867, 173] width 9 height 9
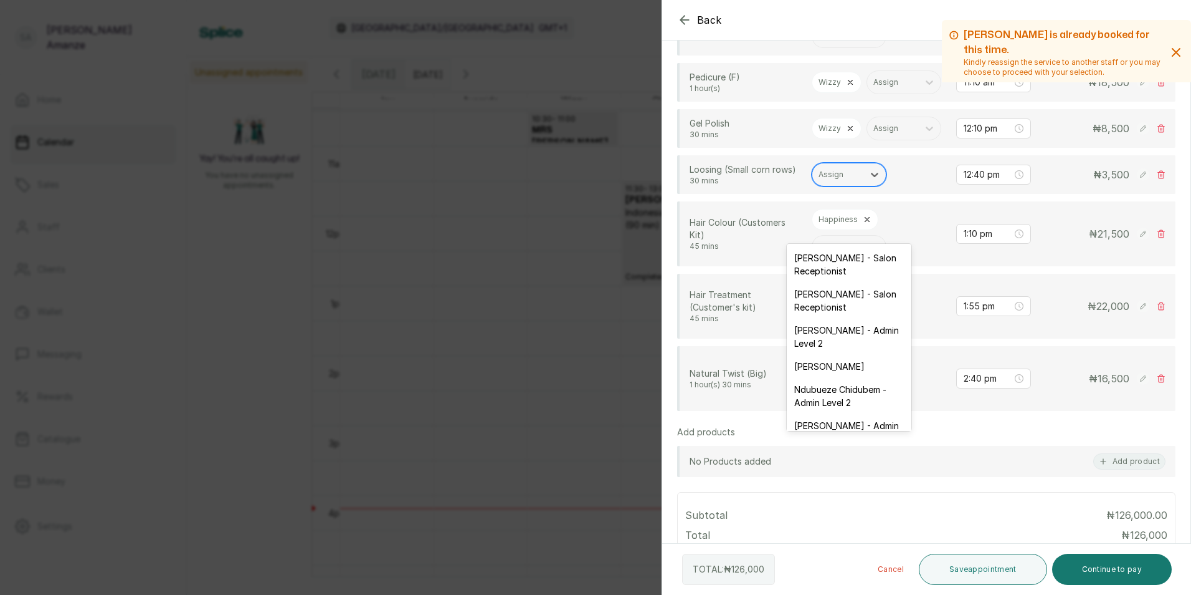
click at [858, 183] on div "Assign" at bounding box center [838, 174] width 51 height 16
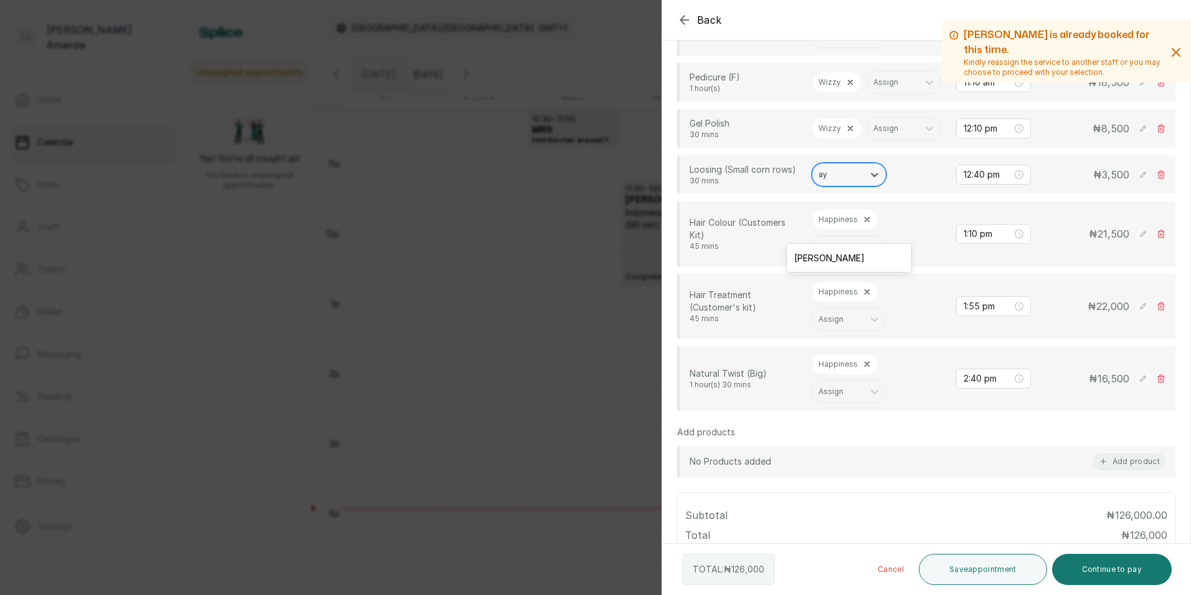
type input "ayo"
click at [836, 250] on div "Ayomide Oyetunji - Braider" at bounding box center [849, 257] width 125 height 23
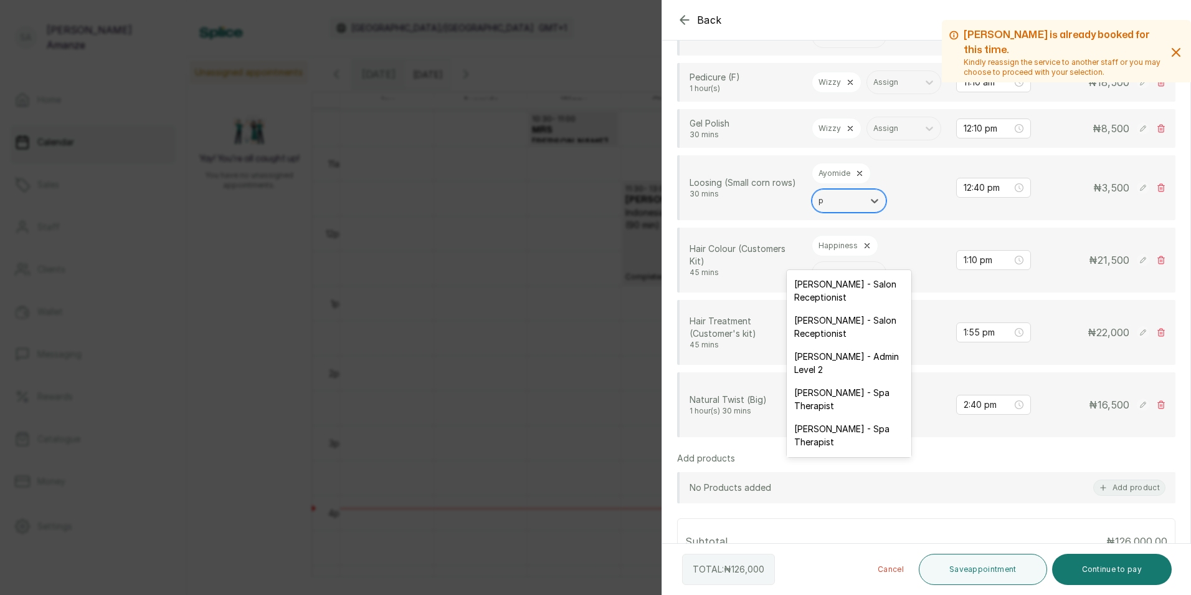
type input "pu"
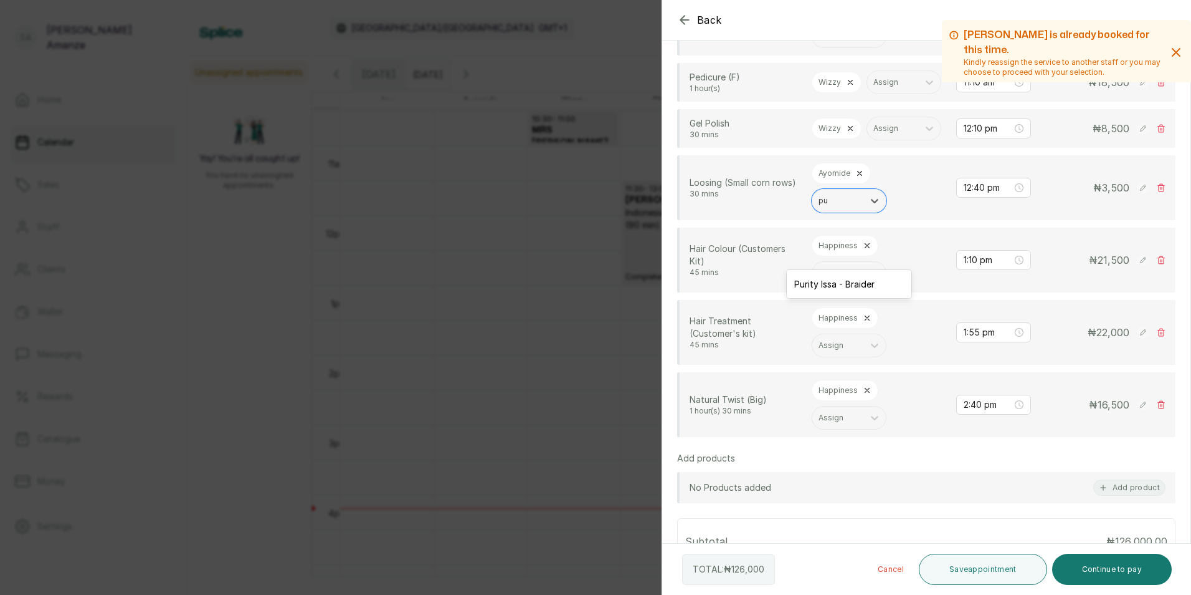
click at [838, 271] on div "Purity Issa - Braider" at bounding box center [849, 284] width 125 height 28
click at [837, 286] on div "Purity Issa - Braider" at bounding box center [849, 283] width 125 height 23
click at [854, 256] on div "Happiness" at bounding box center [845, 245] width 67 height 21
drag, startPoint x: 865, startPoint y: 295, endPoint x: 859, endPoint y: 300, distance: 8.0
click at [866, 250] on icon at bounding box center [867, 245] width 9 height 9
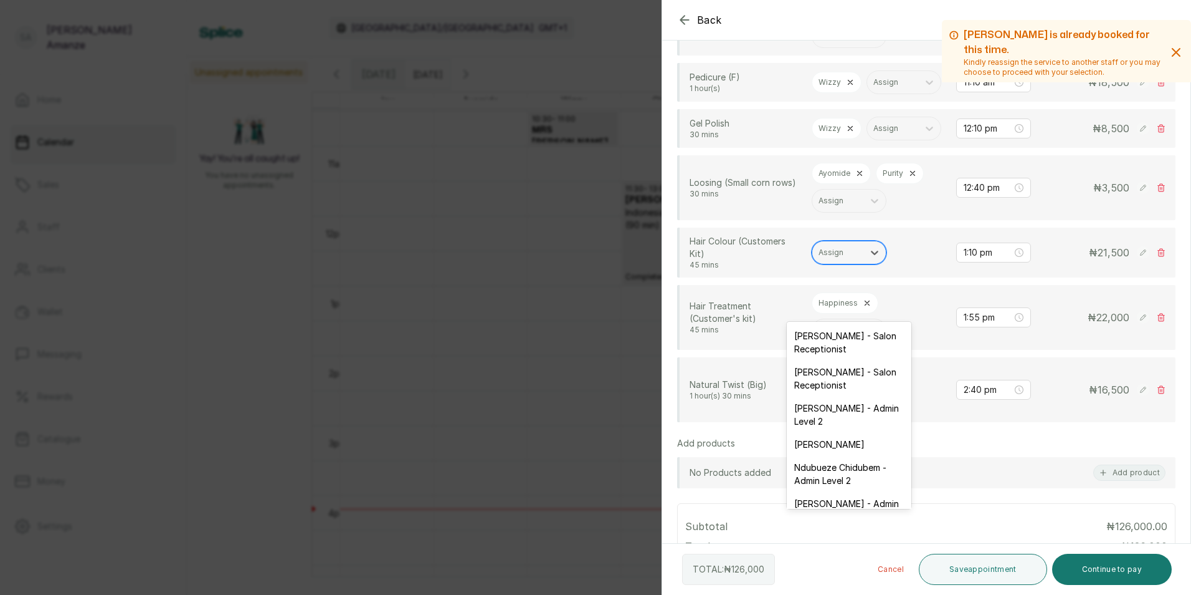
click at [848, 258] on div at bounding box center [838, 252] width 39 height 11
type input "ro"
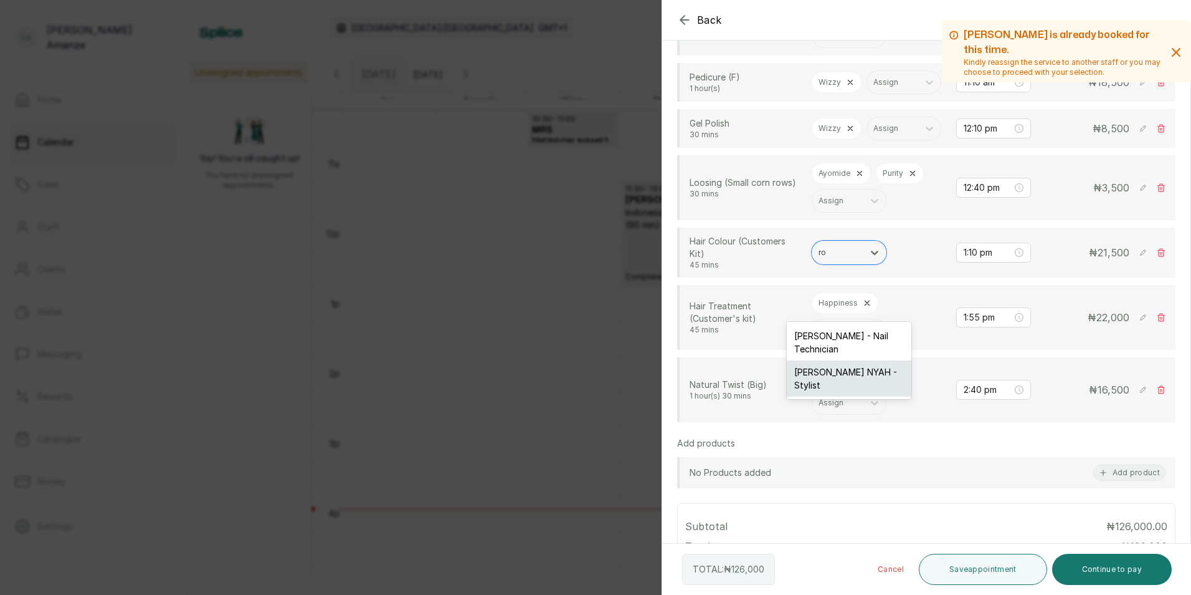
click at [839, 371] on div "ROSELYN NYAH - Stylist" at bounding box center [849, 378] width 125 height 36
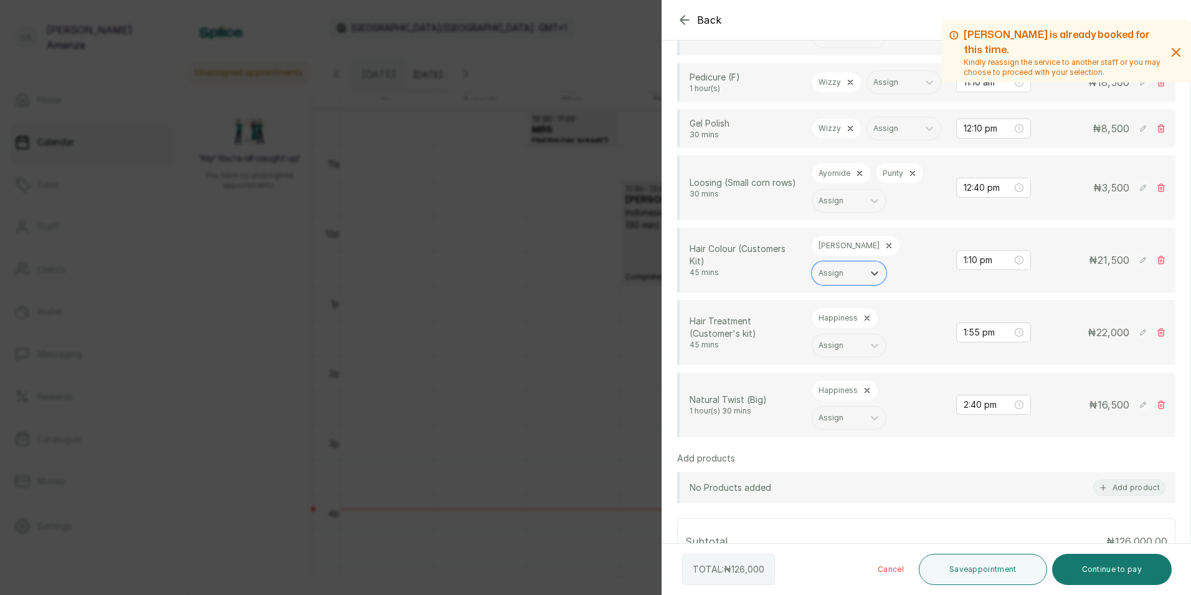
click at [865, 322] on icon at bounding box center [867, 317] width 9 height 9
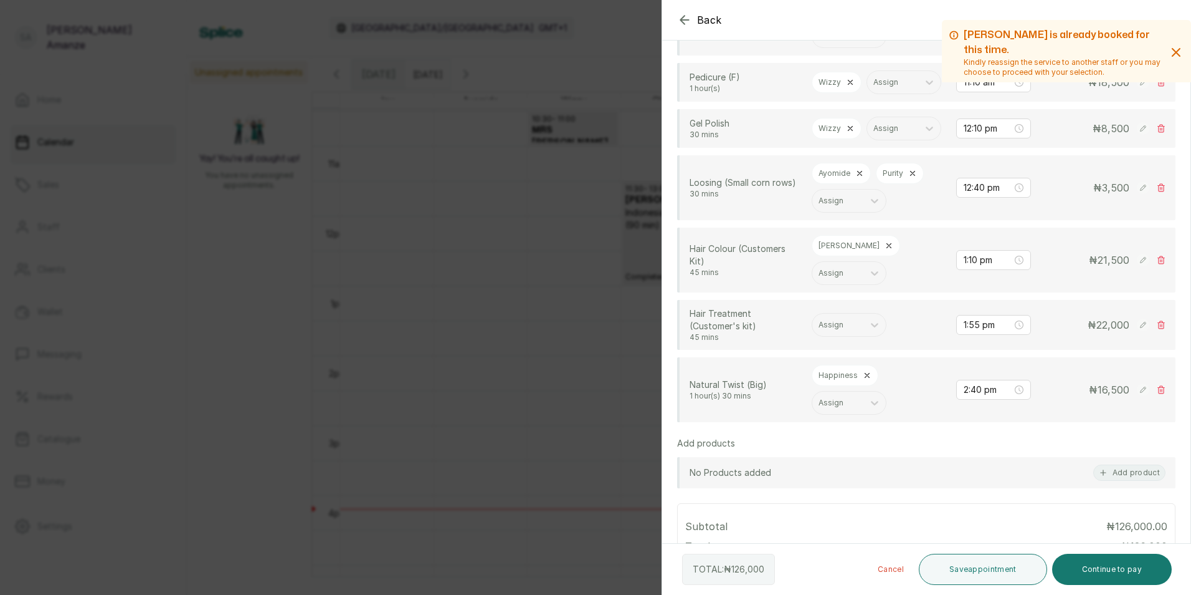
click at [865, 342] on div "Hair Treatment (Customer's kit) 45 mins Assign 1:55 pm ₦ 22,000" at bounding box center [928, 324] width 476 height 35
click at [864, 336] on div at bounding box center [875, 324] width 22 height 22
type input "rose"
click at [864, 405] on div "ROSELYN NYAH - Stylist" at bounding box center [849, 414] width 125 height 36
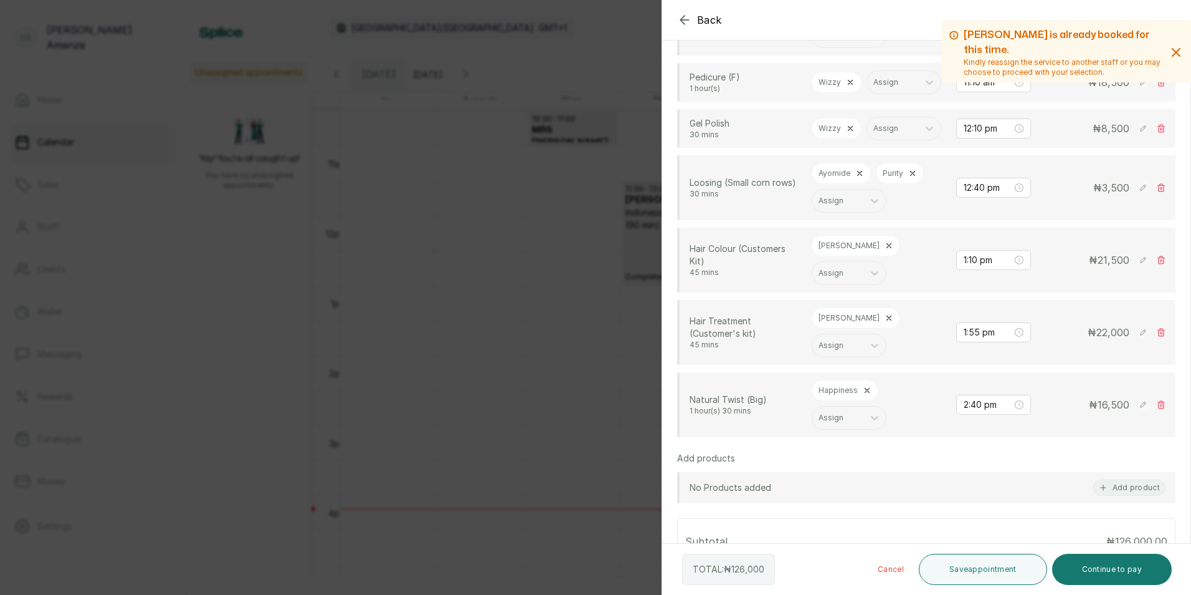
drag, startPoint x: 871, startPoint y: 442, endPoint x: 862, endPoint y: 442, distance: 8.1
click at [862, 401] on div "Happiness" at bounding box center [845, 390] width 67 height 21
click at [863, 394] on icon at bounding box center [867, 390] width 9 height 9
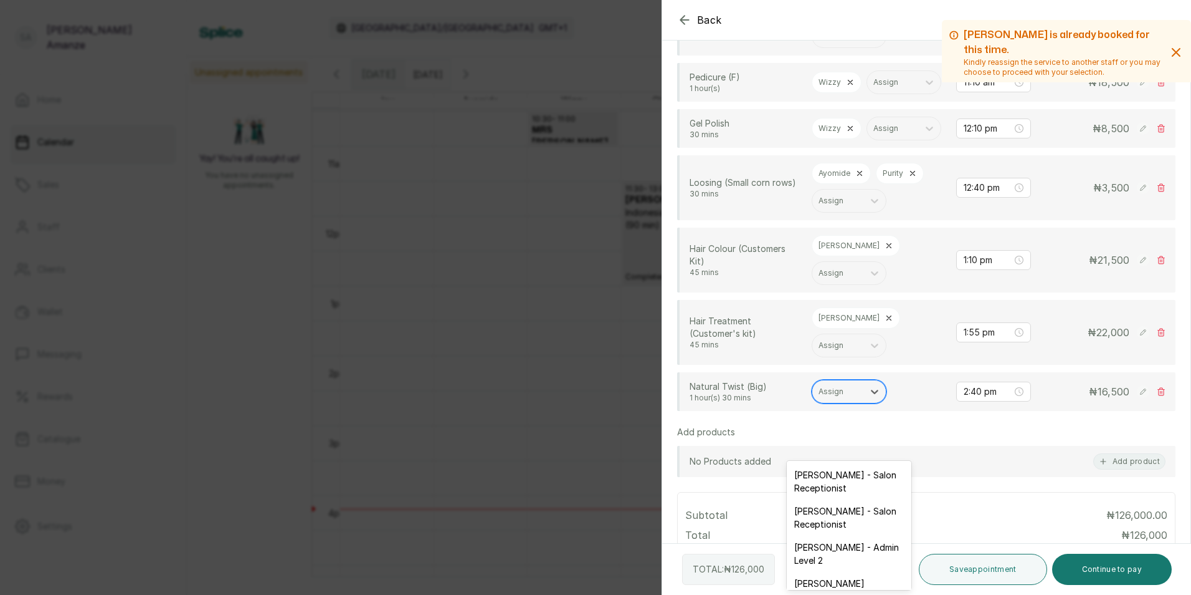
click at [842, 397] on div at bounding box center [838, 391] width 39 height 11
type input "fun"
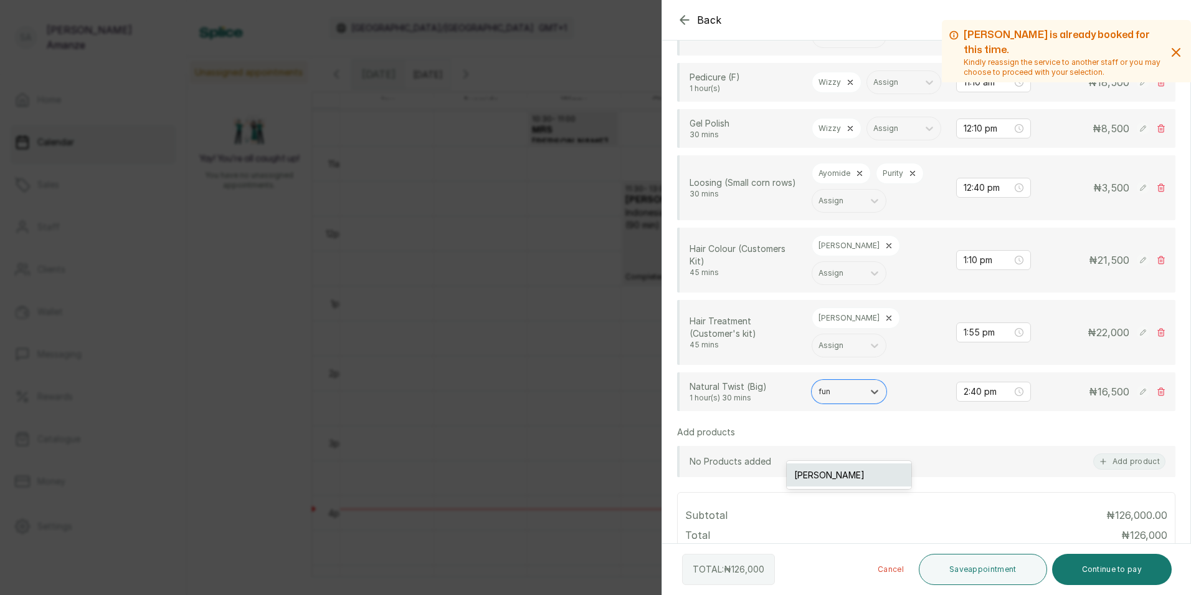
click at [839, 466] on div "Funmi Monsurat - Braider" at bounding box center [849, 474] width 125 height 23
click at [919, 553] on button "Save appointment" at bounding box center [983, 568] width 128 height 31
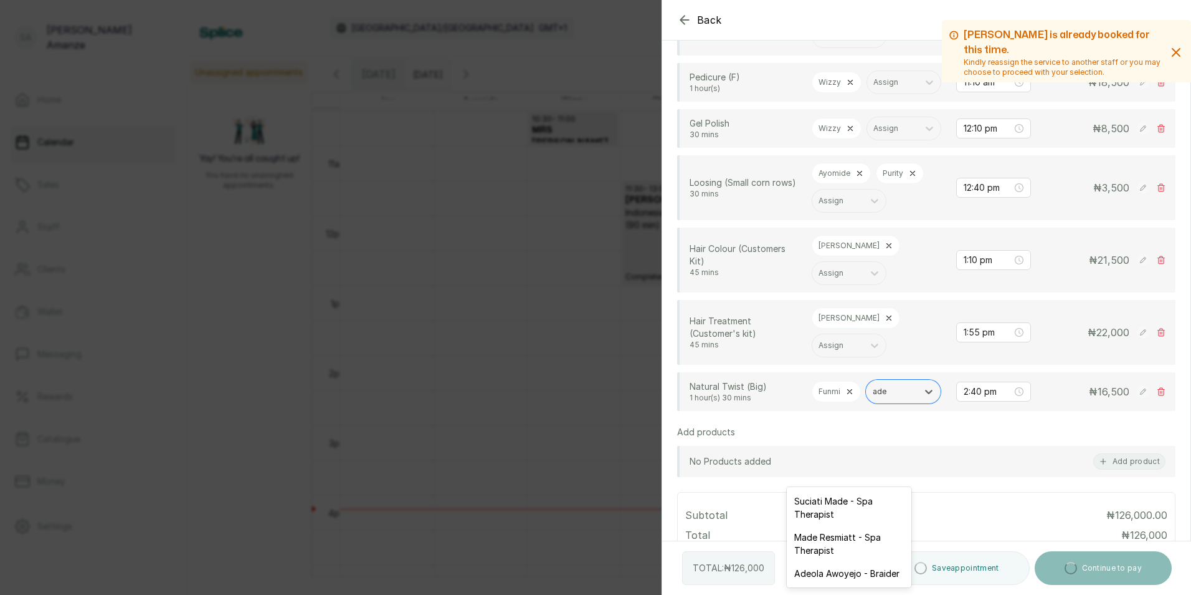
type input "adeo"
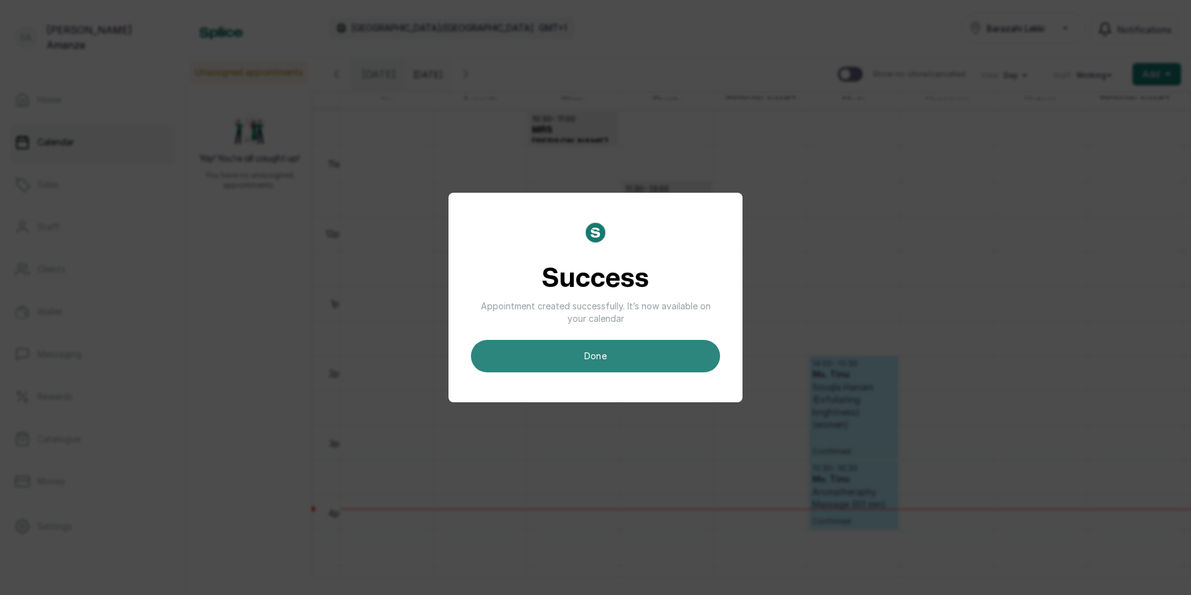
click at [667, 360] on button "done" at bounding box center [595, 356] width 249 height 32
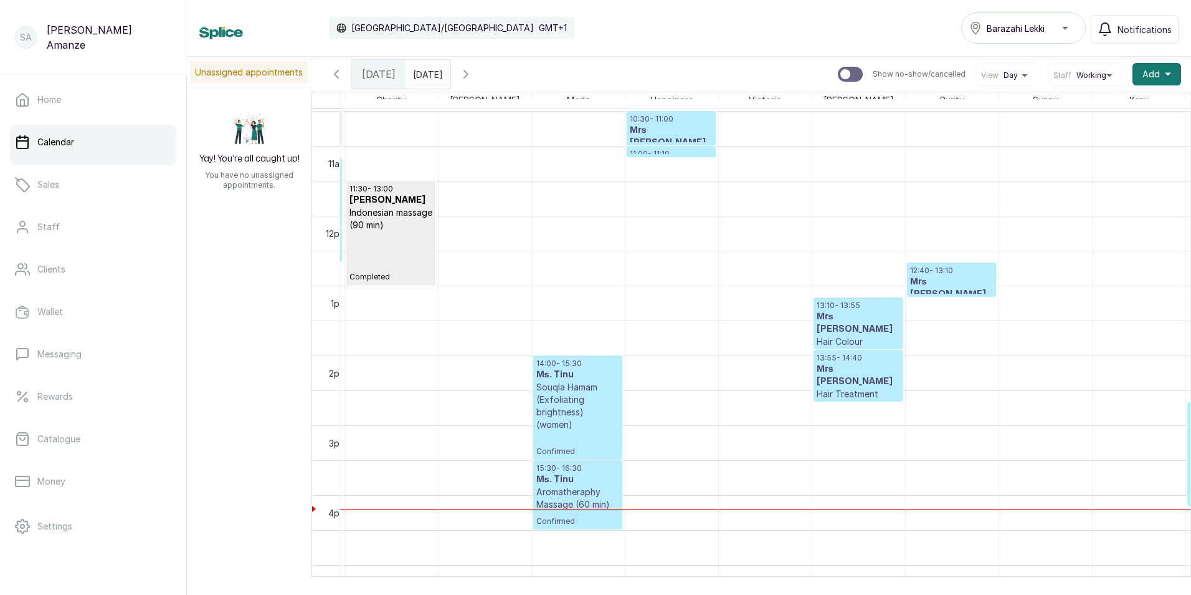
scroll to position [0, 0]
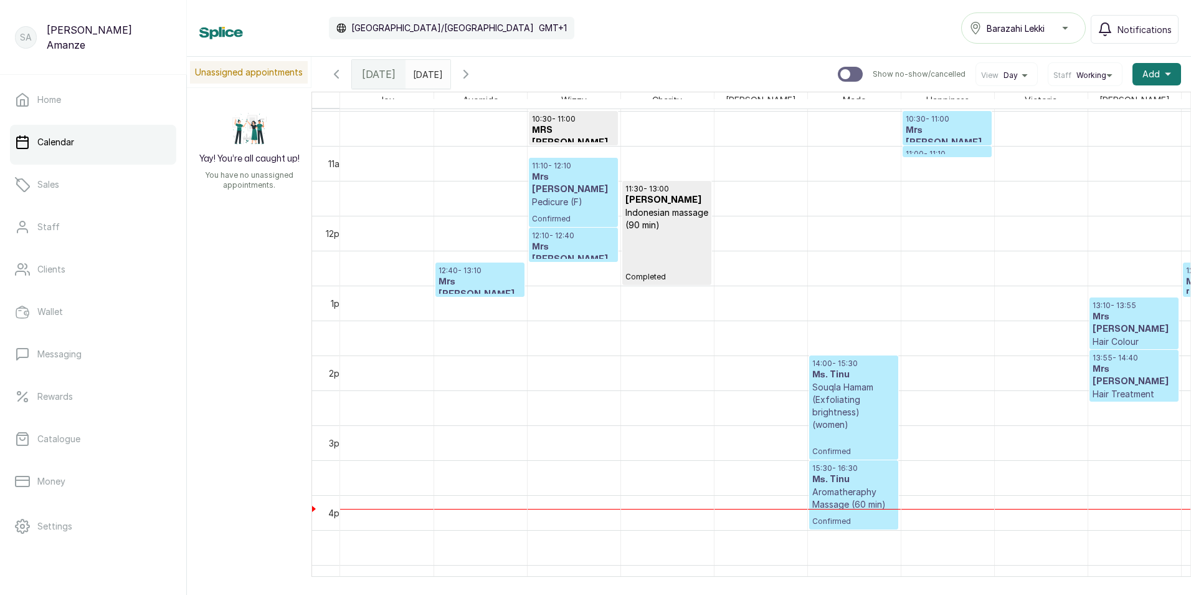
click at [461, 300] on p "Loosing (Small corn rows)" at bounding box center [480, 312] width 83 height 25
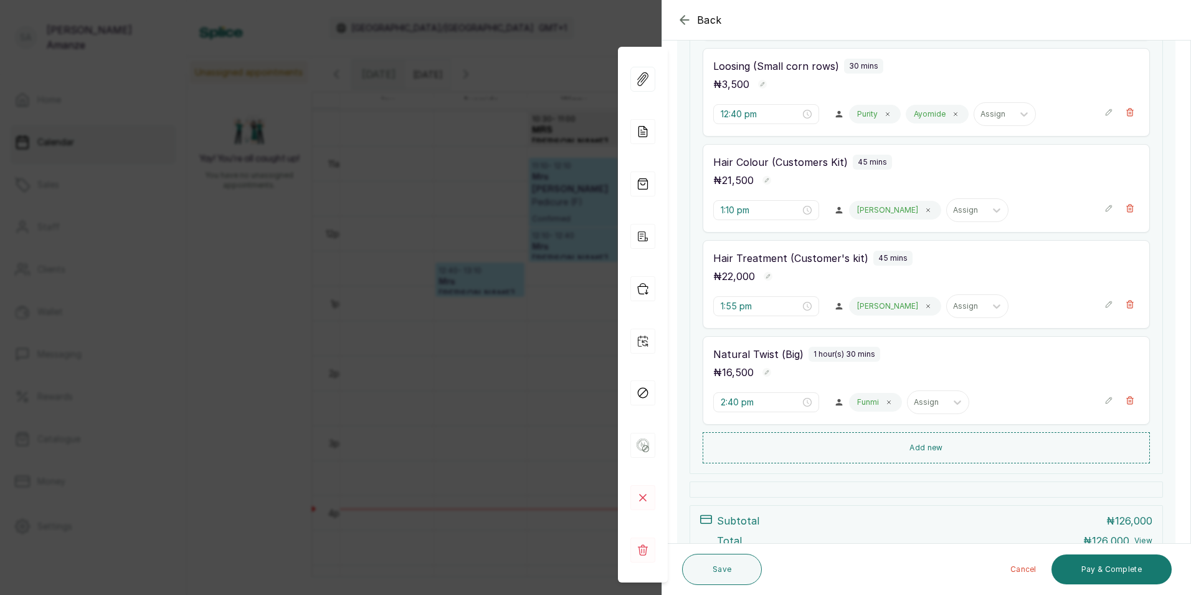
scroll to position [623, 0]
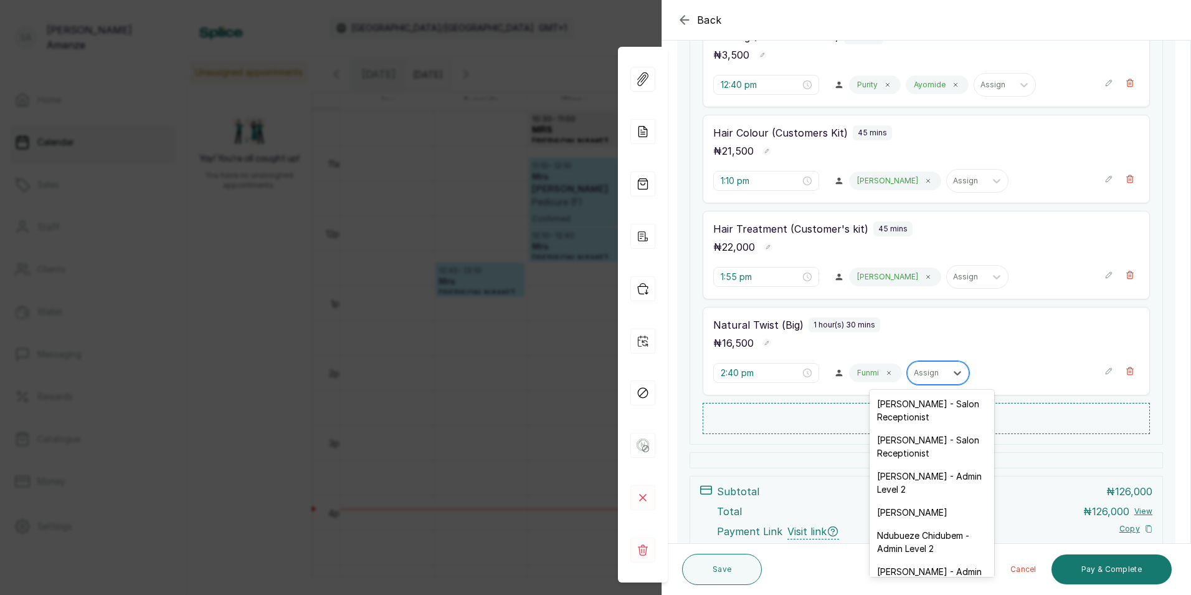
click at [914, 375] on input "text" at bounding box center [915, 372] width 2 height 9
type input "ade"
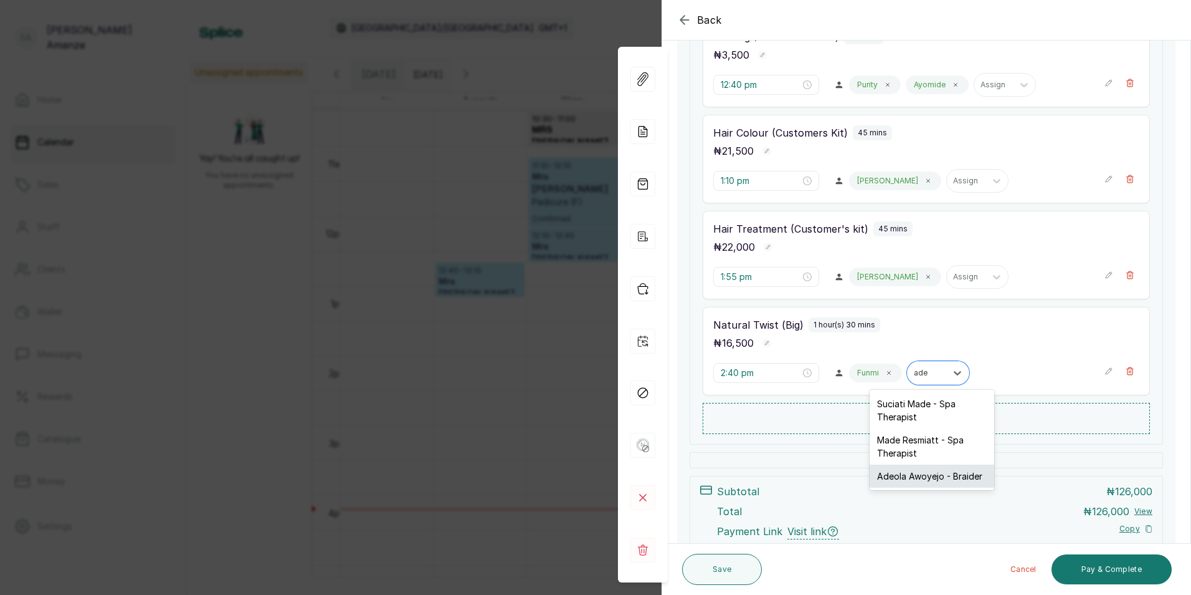
click at [909, 474] on div "Adeola Awoyejo - Braider" at bounding box center [932, 475] width 125 height 23
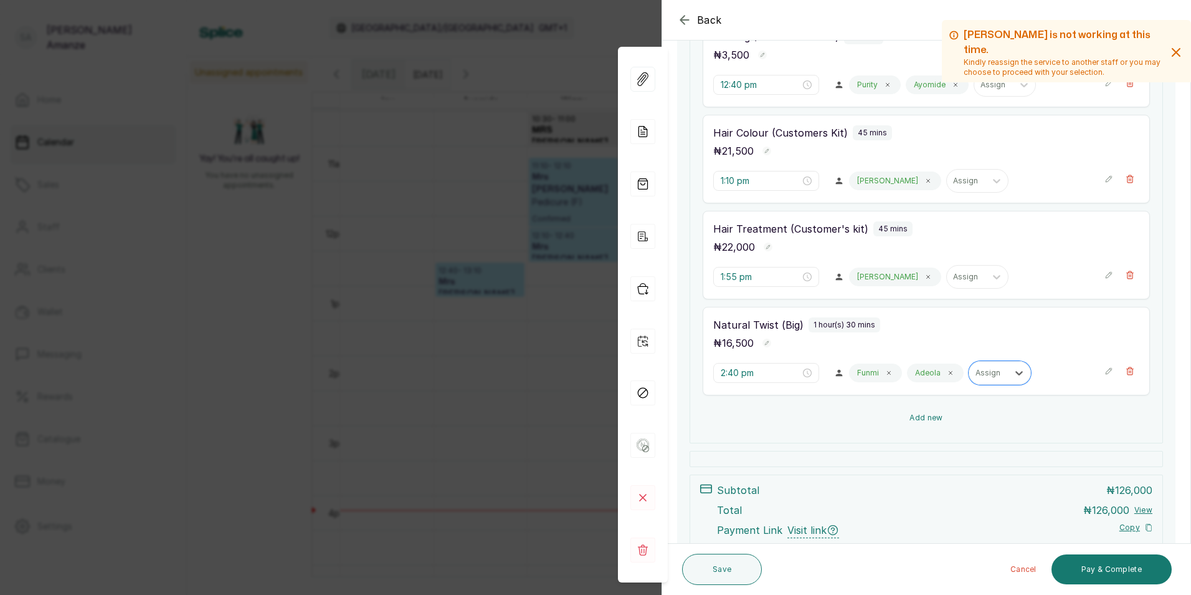
click at [947, 424] on button "Add new" at bounding box center [926, 418] width 447 height 30
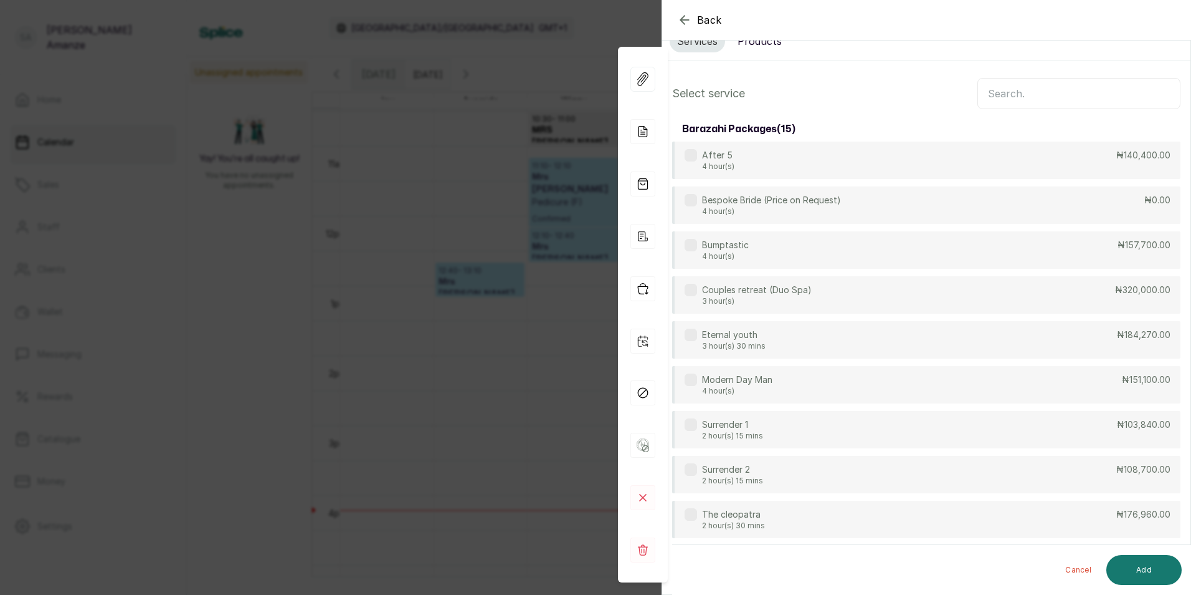
scroll to position [0, 0]
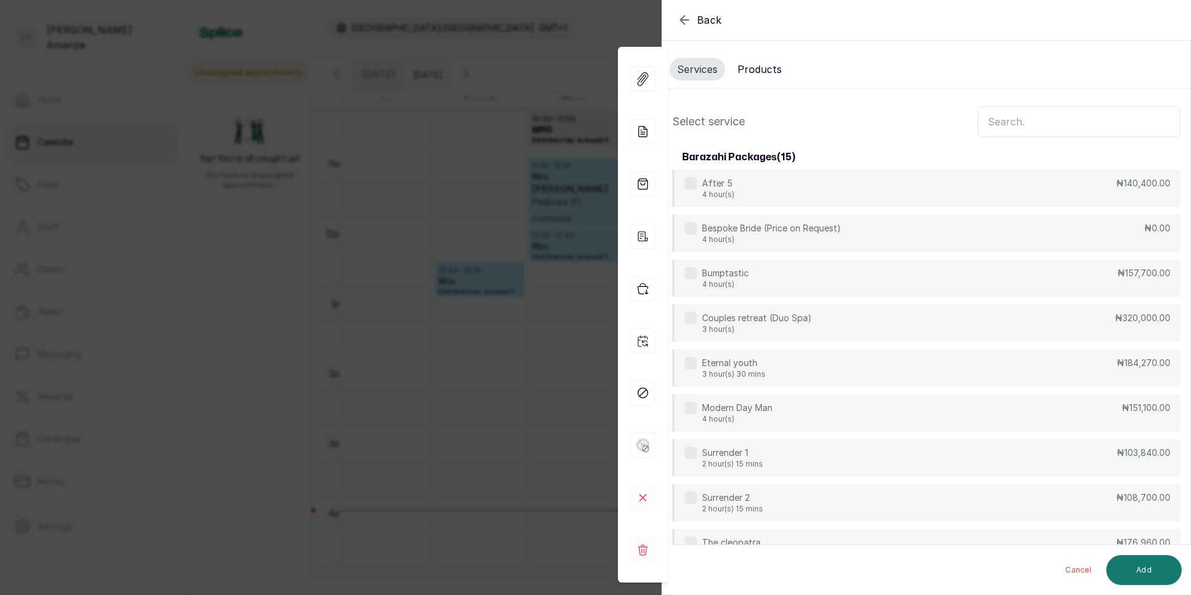
click at [774, 67] on button "Products" at bounding box center [759, 69] width 59 height 22
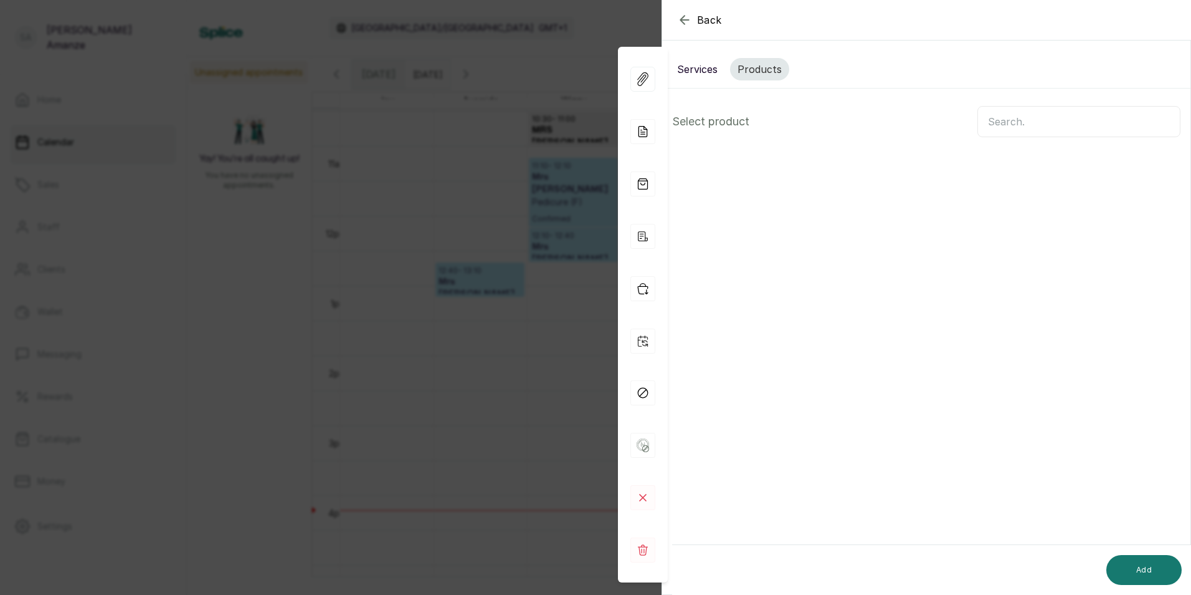
click at [993, 120] on input "text" at bounding box center [1079, 121] width 203 height 31
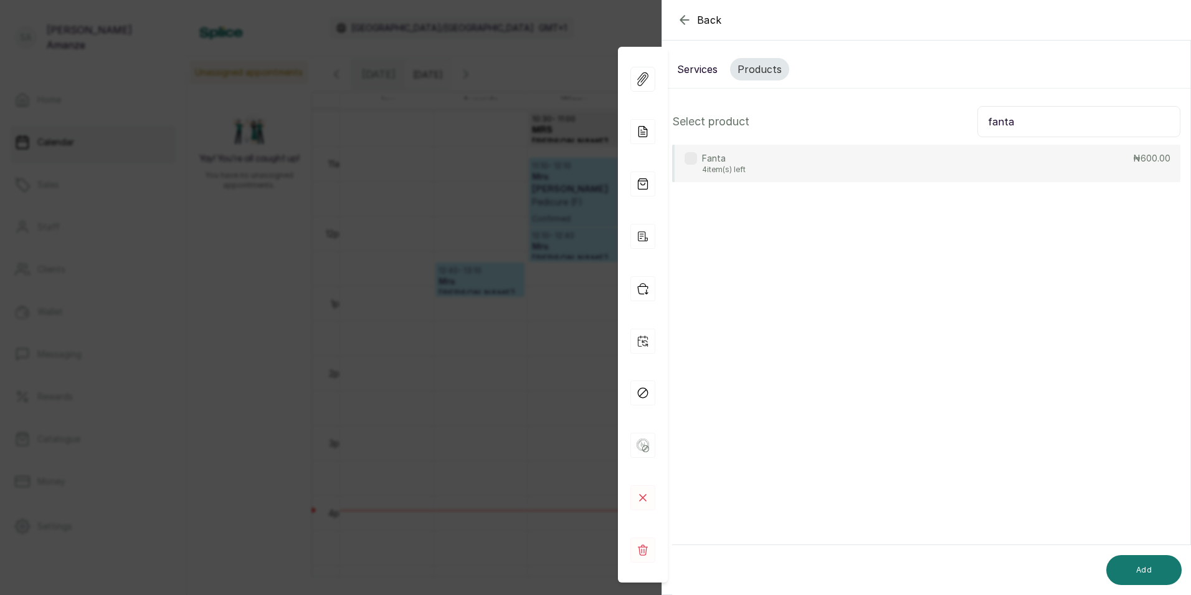
type input "fanta"
click at [911, 173] on div "Fanta 4 item(s) left ₦600.00" at bounding box center [926, 163] width 509 height 37
click at [1150, 557] on button "Add" at bounding box center [1144, 570] width 75 height 30
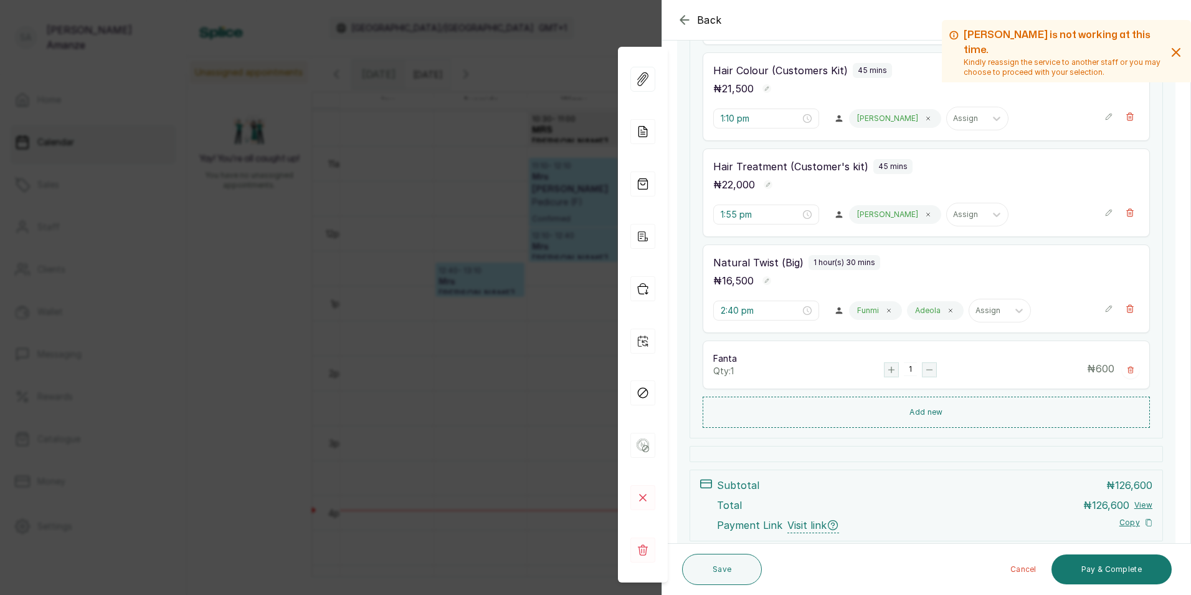
scroll to position [763, 0]
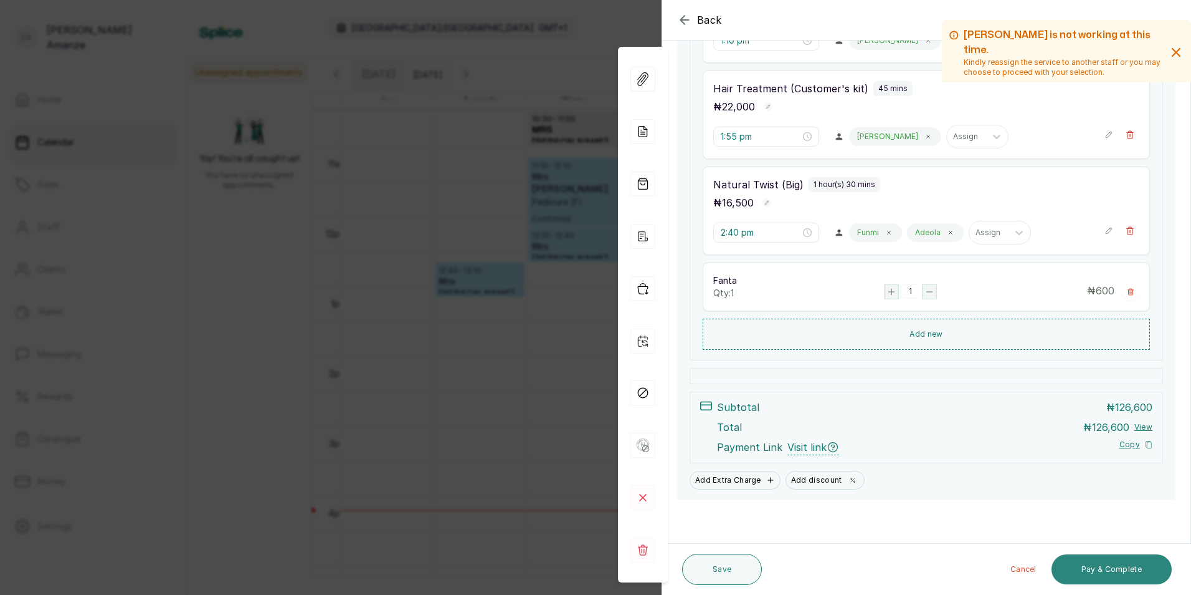
click at [1084, 577] on button "Pay & Complete" at bounding box center [1112, 569] width 120 height 30
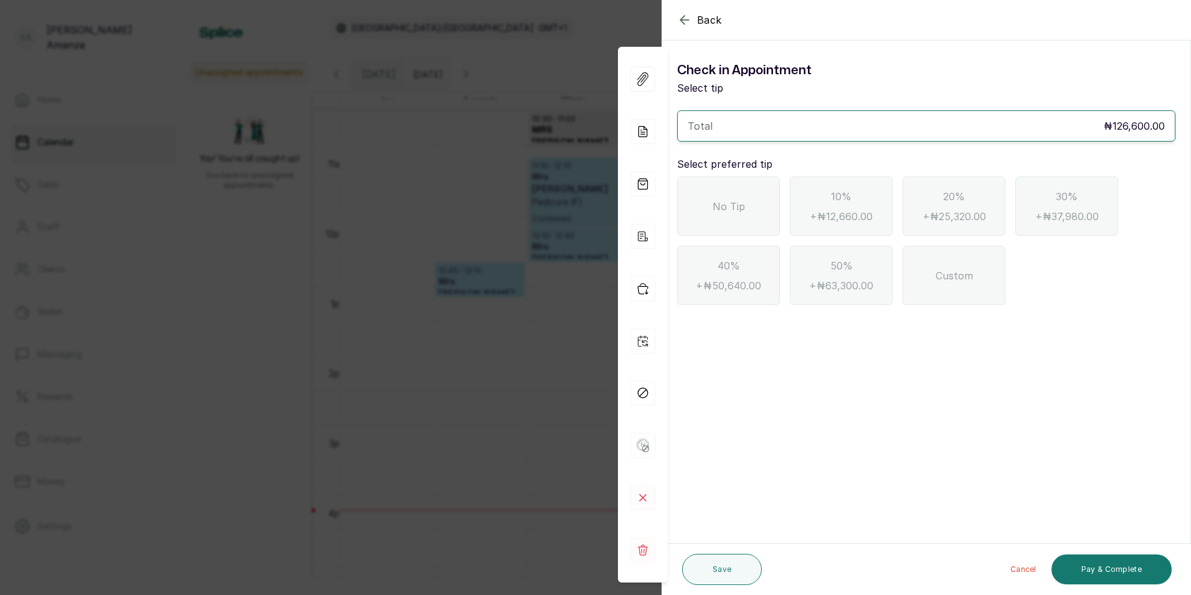
drag, startPoint x: 685, startPoint y: 191, endPoint x: 691, endPoint y: 196, distance: 7.5
click at [685, 191] on div "No Tip" at bounding box center [728, 205] width 103 height 59
click at [1092, 566] on button "Pay & Complete" at bounding box center [1112, 569] width 120 height 30
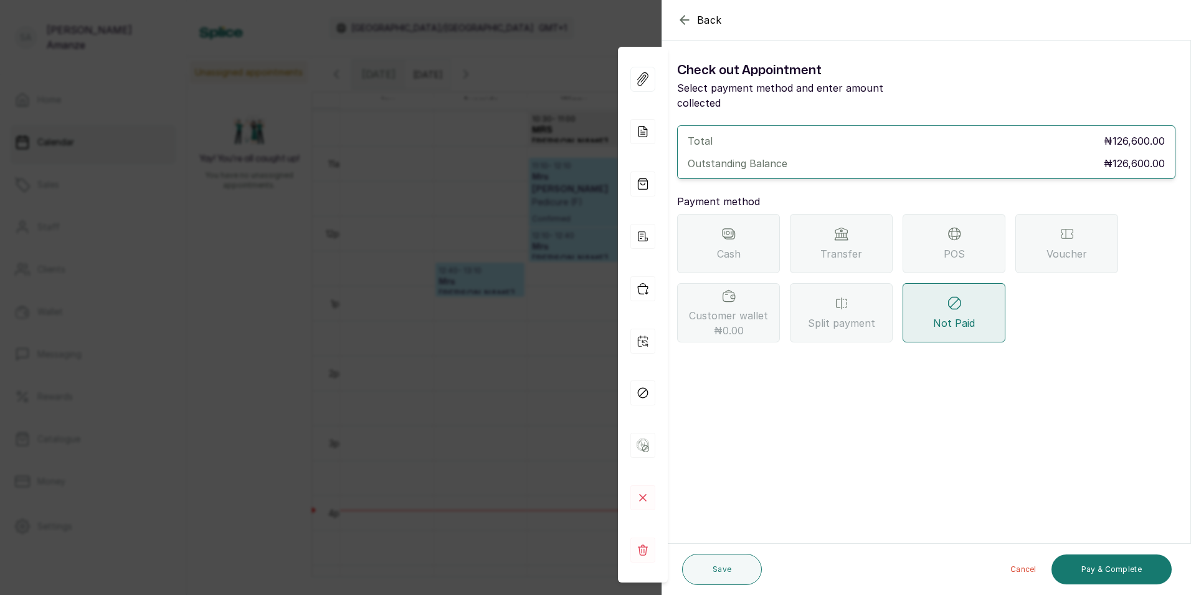
click at [932, 242] on div "POS" at bounding box center [954, 243] width 103 height 59
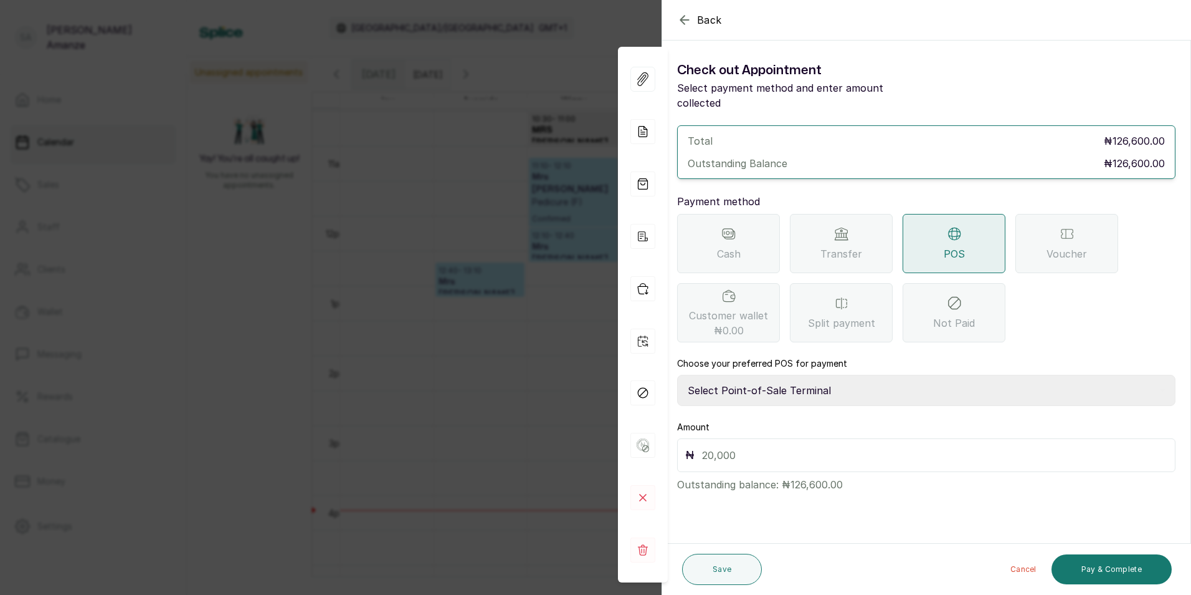
click at [719, 376] on select "Select Point-of-Sale Terminal Paystack POS Paystack-Titan Access POS Access Ban…" at bounding box center [926, 390] width 499 height 31
select select "4d1b21be-96f6-4525-8484-90dd038af117"
click at [677, 375] on select "Select Point-of-Sale Terminal Paystack POS Paystack-Titan Access POS Access Ban…" at bounding box center [926, 390] width 499 height 31
click at [732, 438] on div "₦" at bounding box center [926, 455] width 499 height 34
drag, startPoint x: 736, startPoint y: 420, endPoint x: 736, endPoint y: 428, distance: 8.1
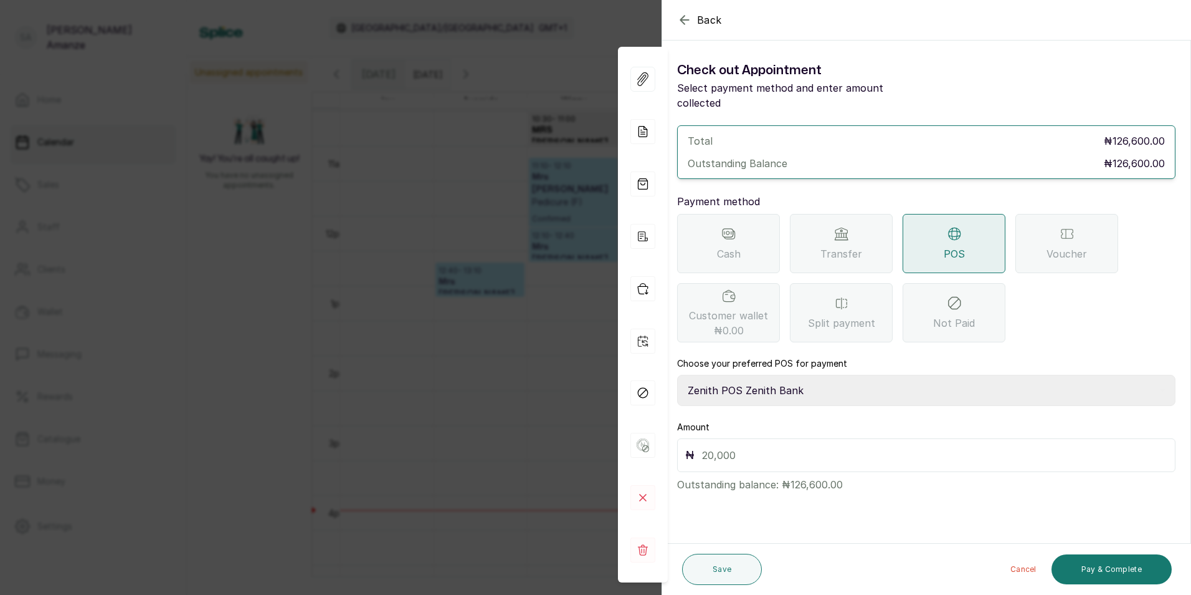
click at [736, 423] on div "Amount ₦ Outstanding balance: ₦126,600.00" at bounding box center [926, 456] width 499 height 71
click at [735, 446] on input "text" at bounding box center [935, 454] width 466 height 17
type input "126,600"
click at [1080, 559] on button "Pay & Complete" at bounding box center [1112, 569] width 120 height 30
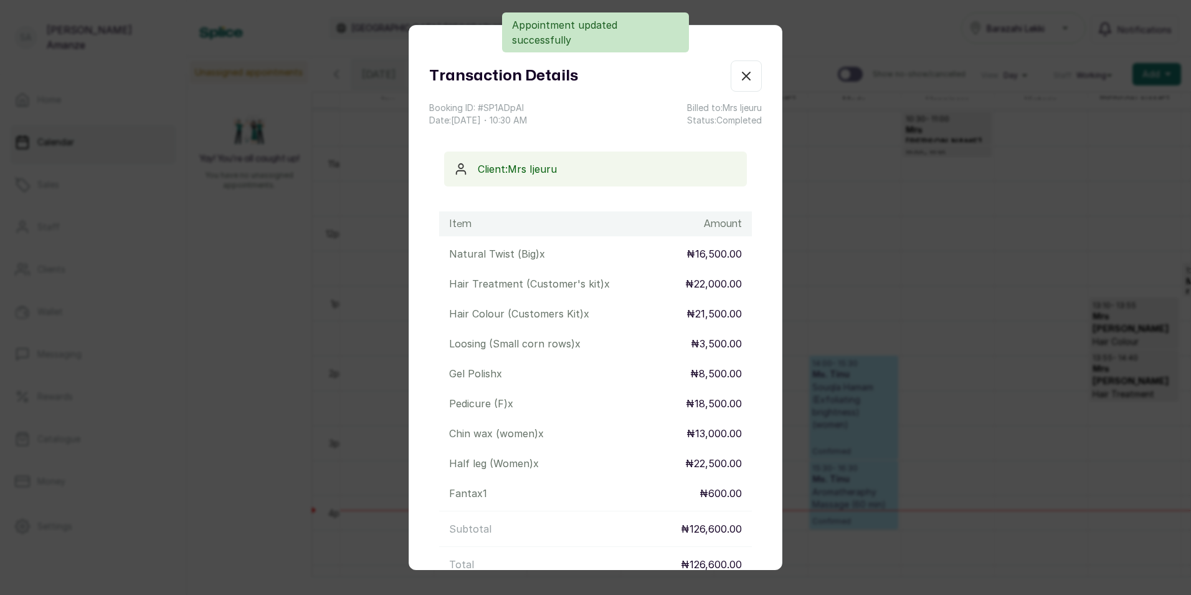
click at [731, 77] on button "Show no-show/cancelled" at bounding box center [746, 75] width 31 height 31
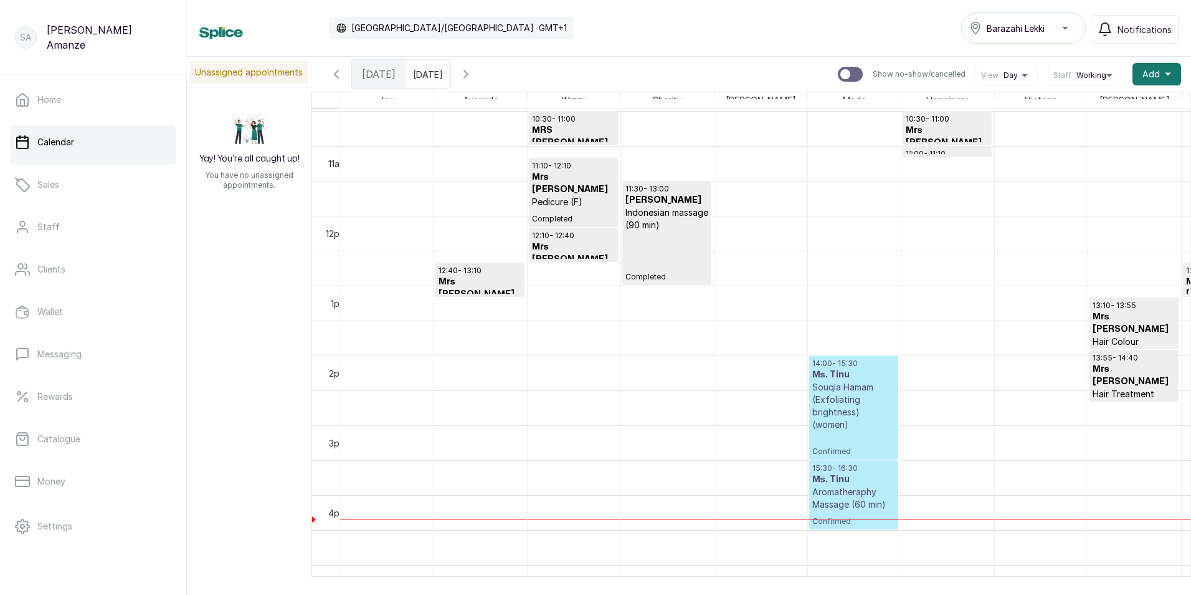
click at [833, 396] on p "Souqla Hamam (Exfoliating brightness) (women)" at bounding box center [854, 406] width 83 height 50
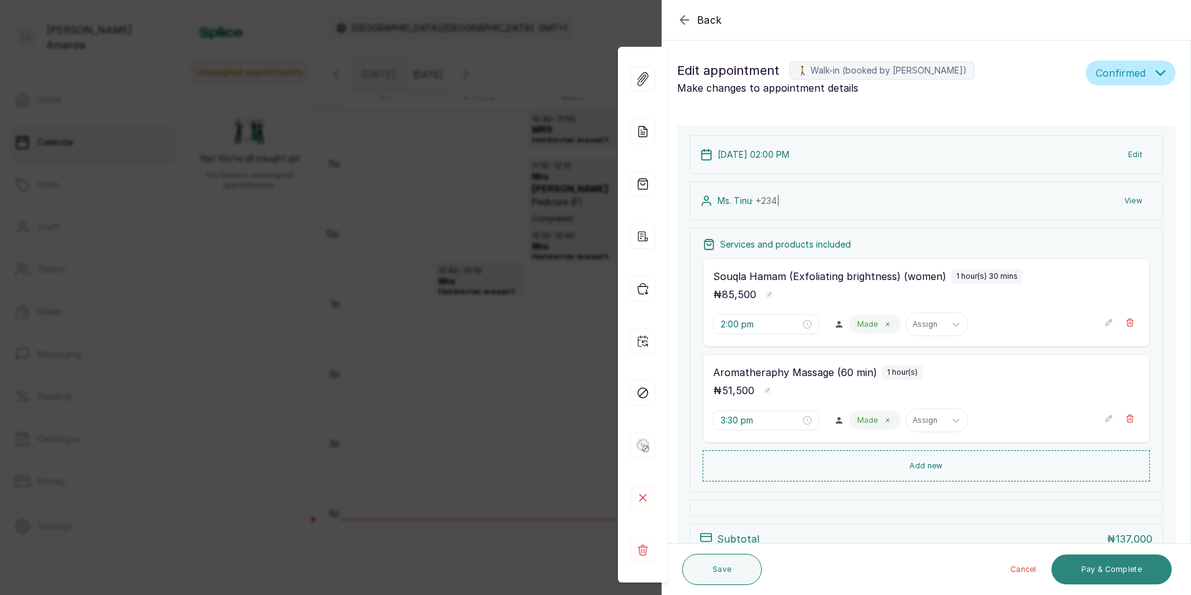
click at [1142, 573] on button "Pay & Complete" at bounding box center [1112, 569] width 120 height 30
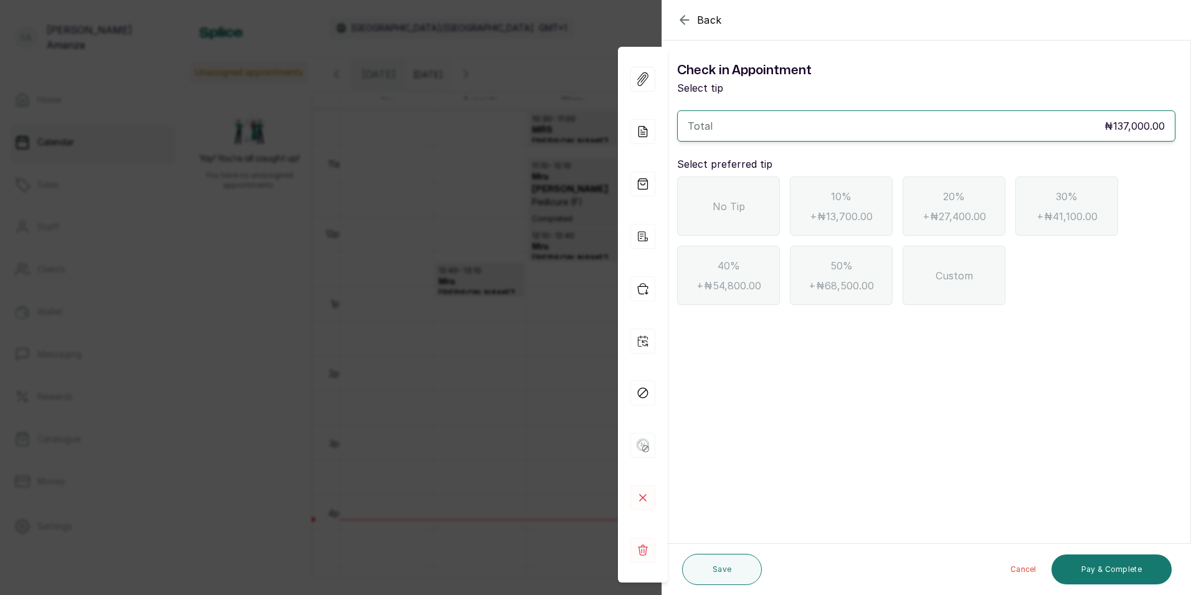
click at [719, 220] on div "No Tip" at bounding box center [728, 205] width 103 height 59
click at [1096, 565] on button "Pay & Complete" at bounding box center [1112, 569] width 120 height 30
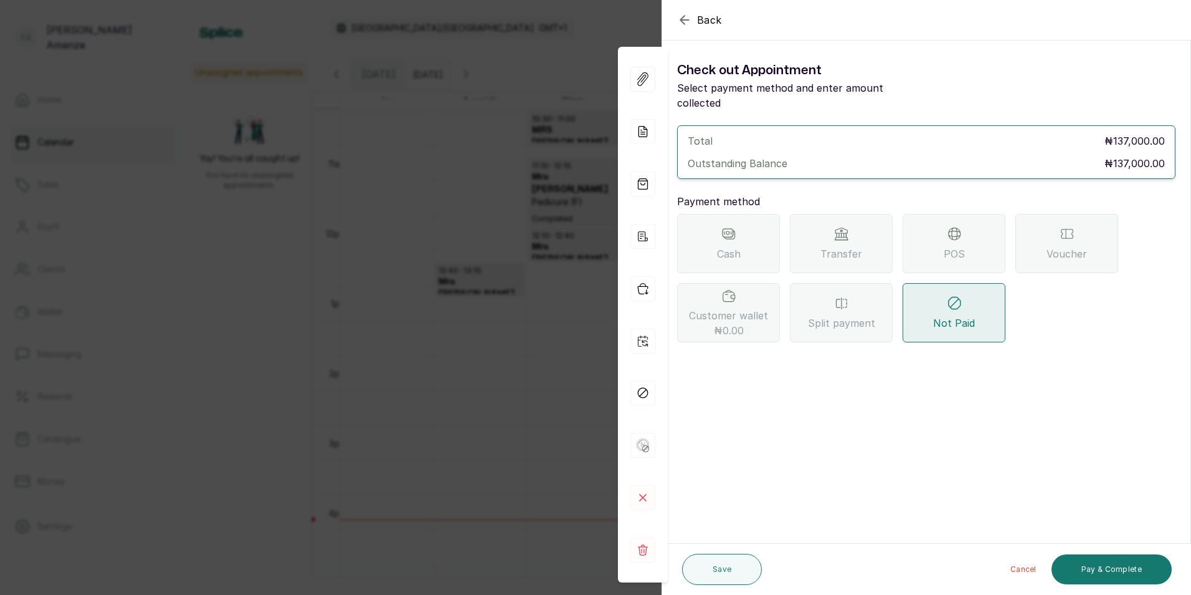
click at [930, 230] on div "POS" at bounding box center [954, 243] width 103 height 59
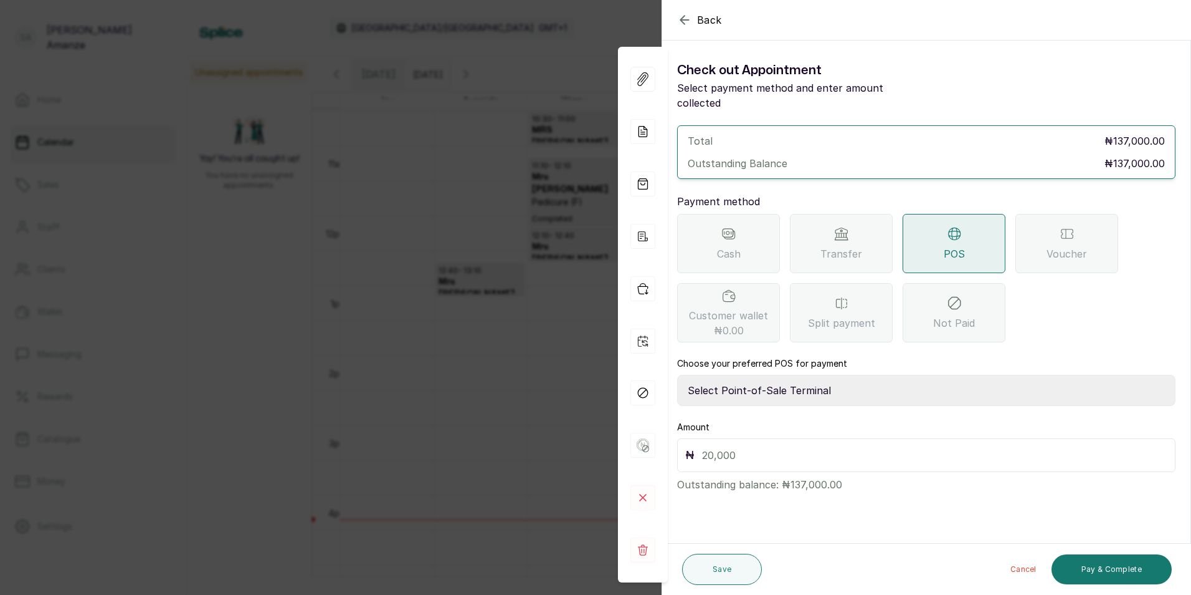
click at [787, 375] on select "Select Point-of-Sale Terminal Paystack POS Paystack-Titan Access POS Access Ban…" at bounding box center [926, 390] width 499 height 31
select select "4d1b21be-96f6-4525-8484-90dd038af117"
click at [677, 375] on select "Select Point-of-Sale Terminal Paystack POS Paystack-Titan Access POS Access Ban…" at bounding box center [926, 390] width 499 height 31
click at [759, 446] on input "text" at bounding box center [935, 454] width 466 height 17
type input "137,000"
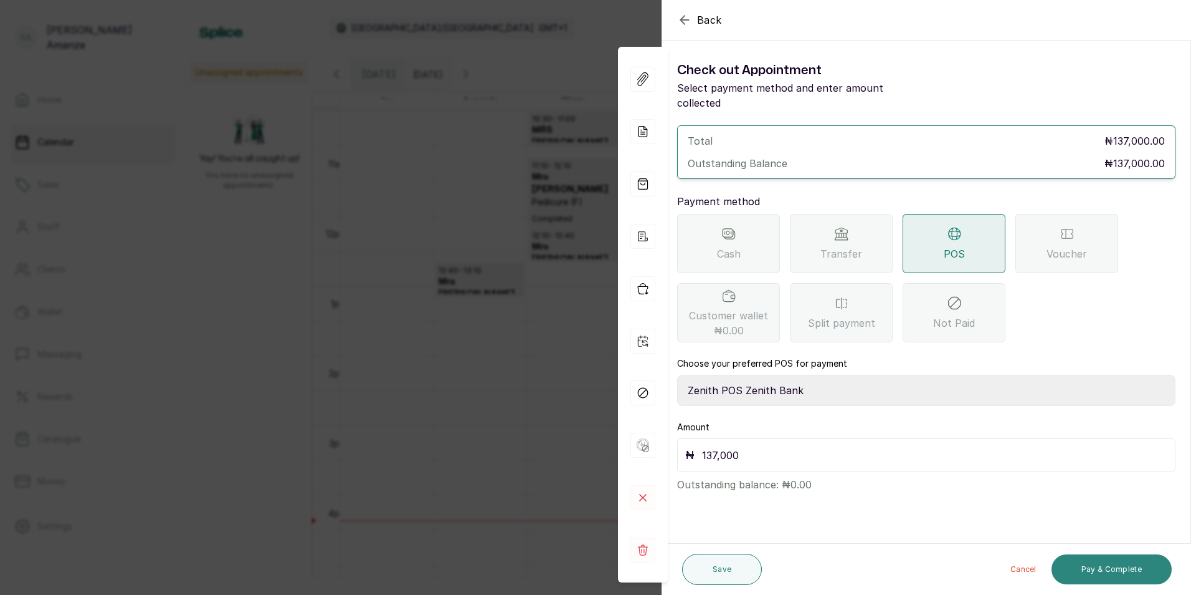
click at [1119, 560] on div "Cancel Pay & Complete" at bounding box center [969, 569] width 405 height 40
click at [1110, 565] on button "Pay & Complete" at bounding box center [1112, 569] width 120 height 30
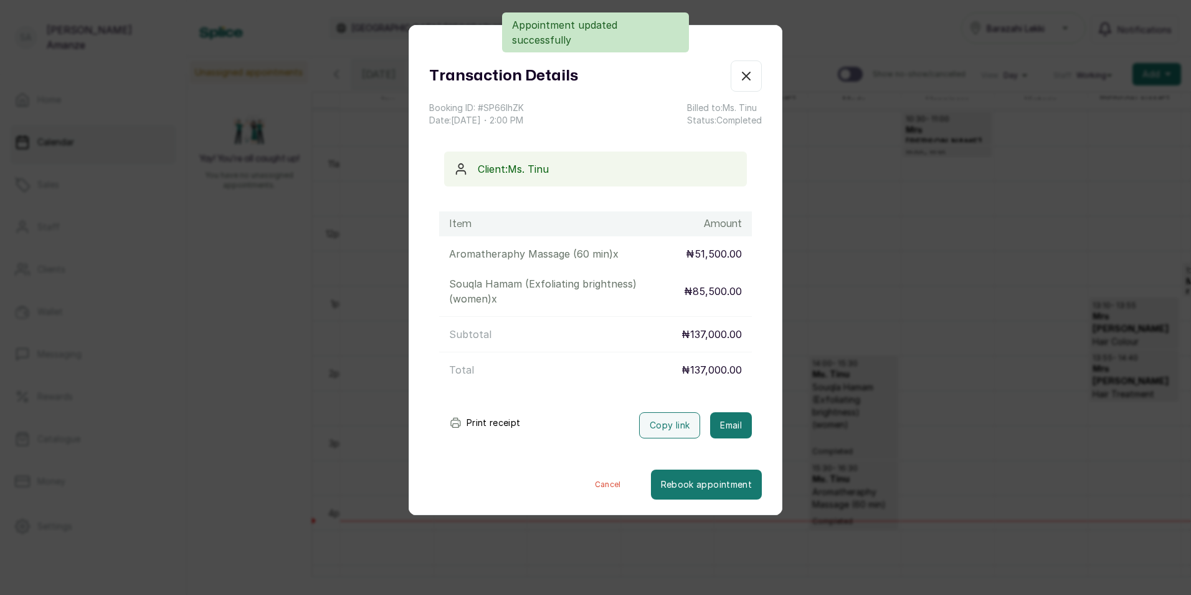
click at [745, 71] on button "Show no-show/cancelled" at bounding box center [746, 75] width 31 height 31
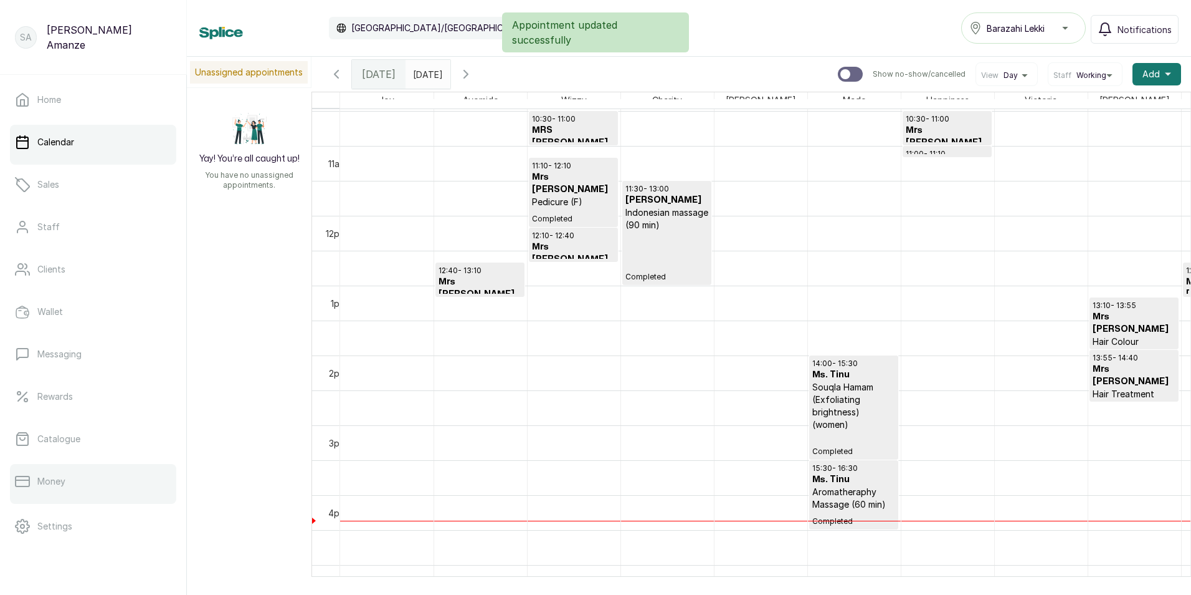
click at [29, 488] on icon at bounding box center [22, 481] width 15 height 15
